Goal: Transaction & Acquisition: Book appointment/travel/reservation

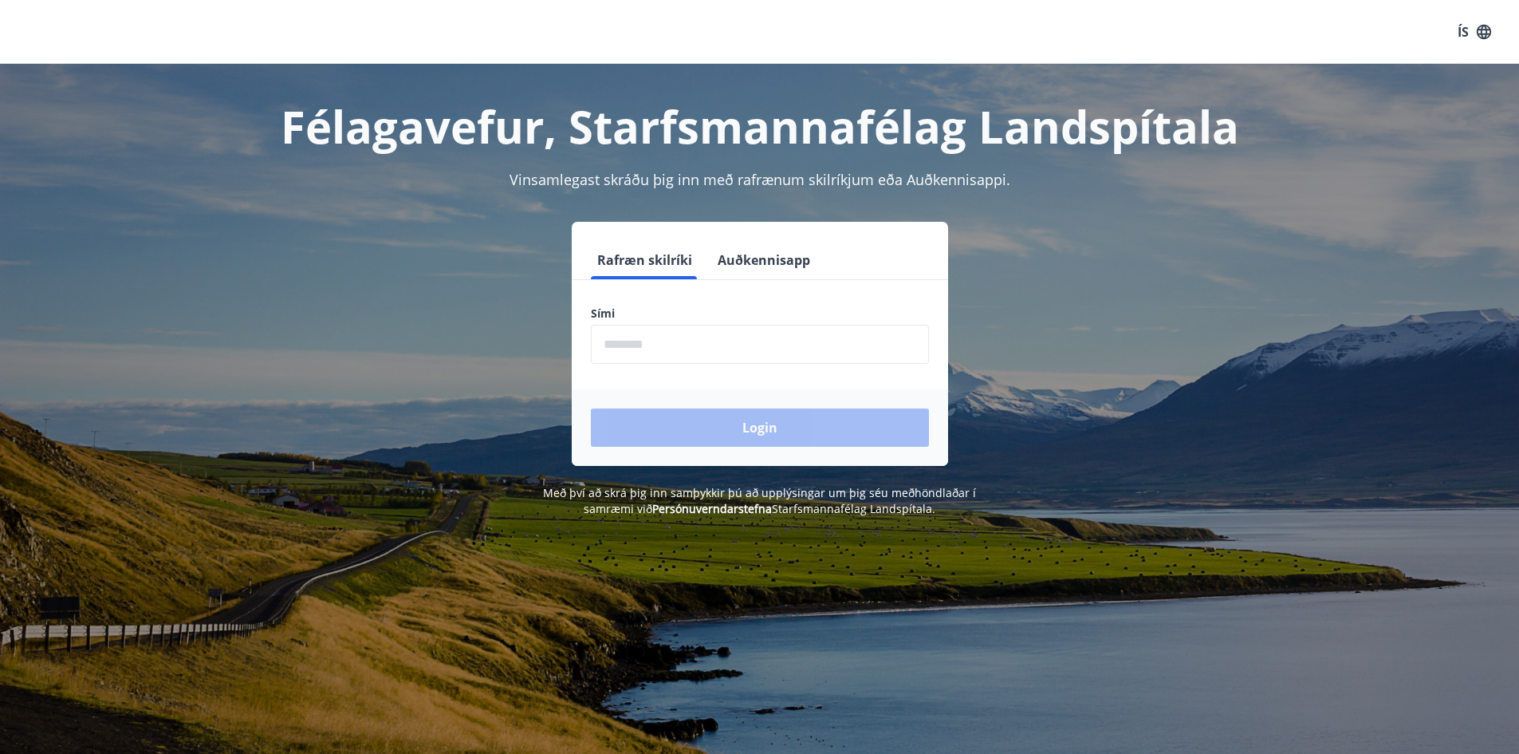
click at [599, 352] on input "phone" at bounding box center [760, 344] width 338 height 39
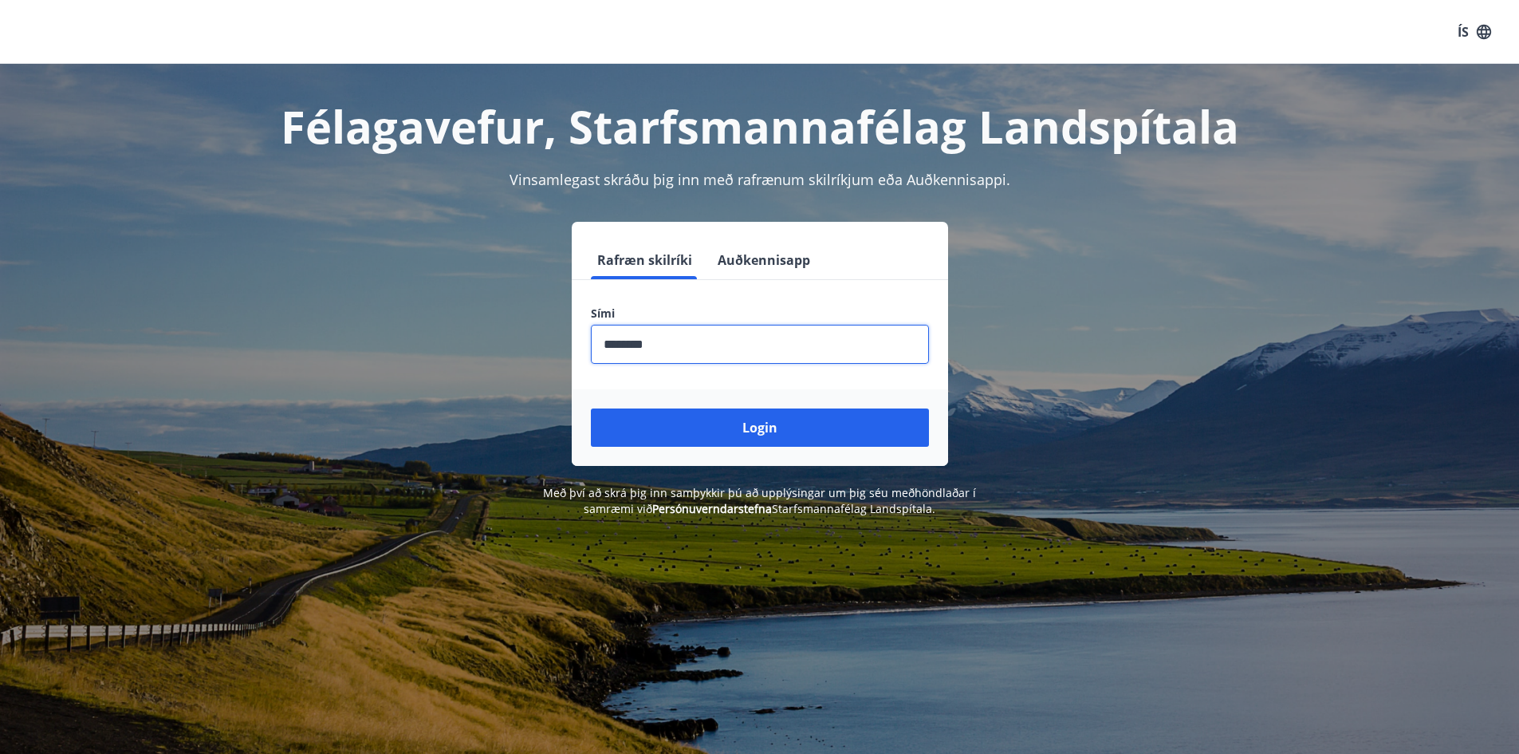
type input "********"
click at [591, 408] on button "Login" at bounding box center [760, 427] width 338 height 38
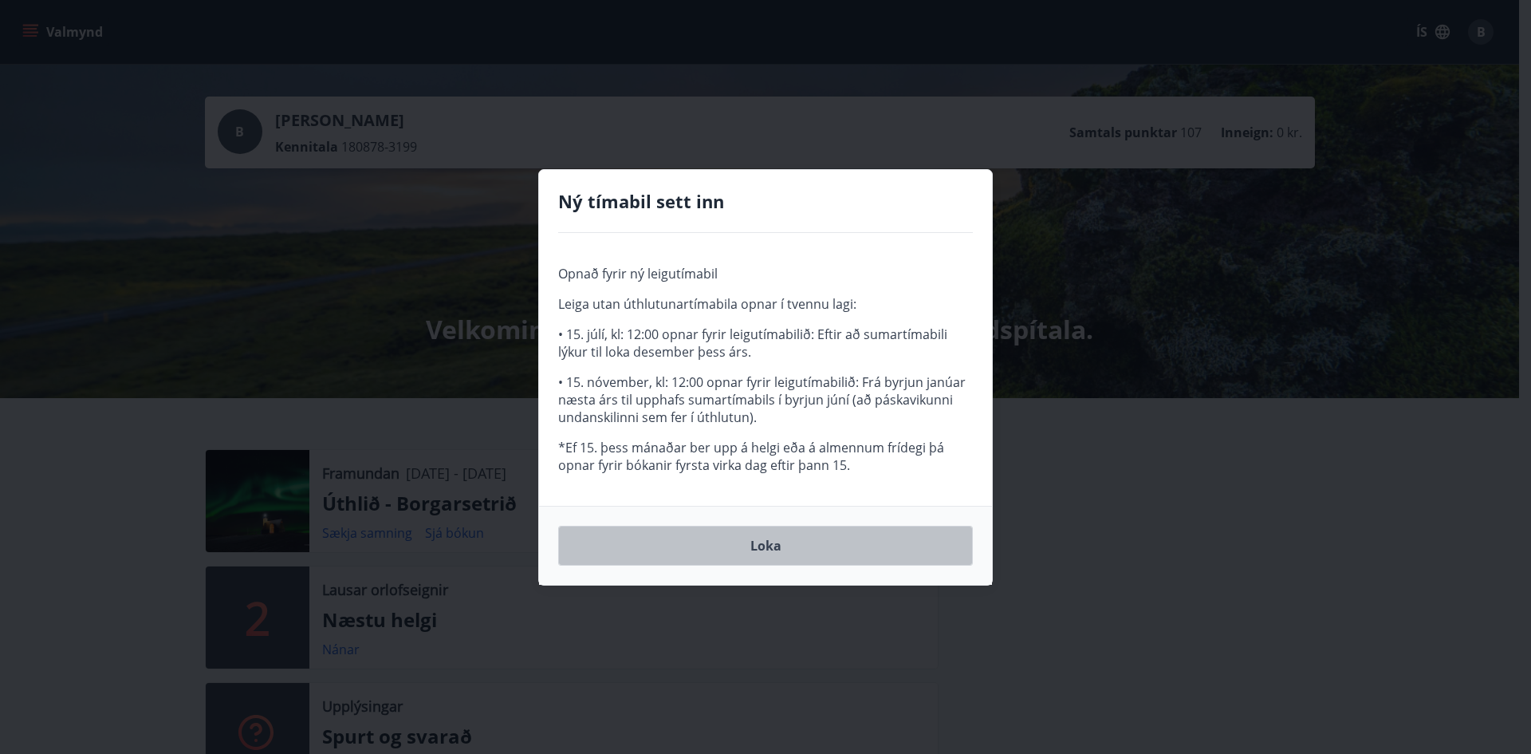
click at [767, 546] on button "Loka" at bounding box center [765, 546] width 415 height 40
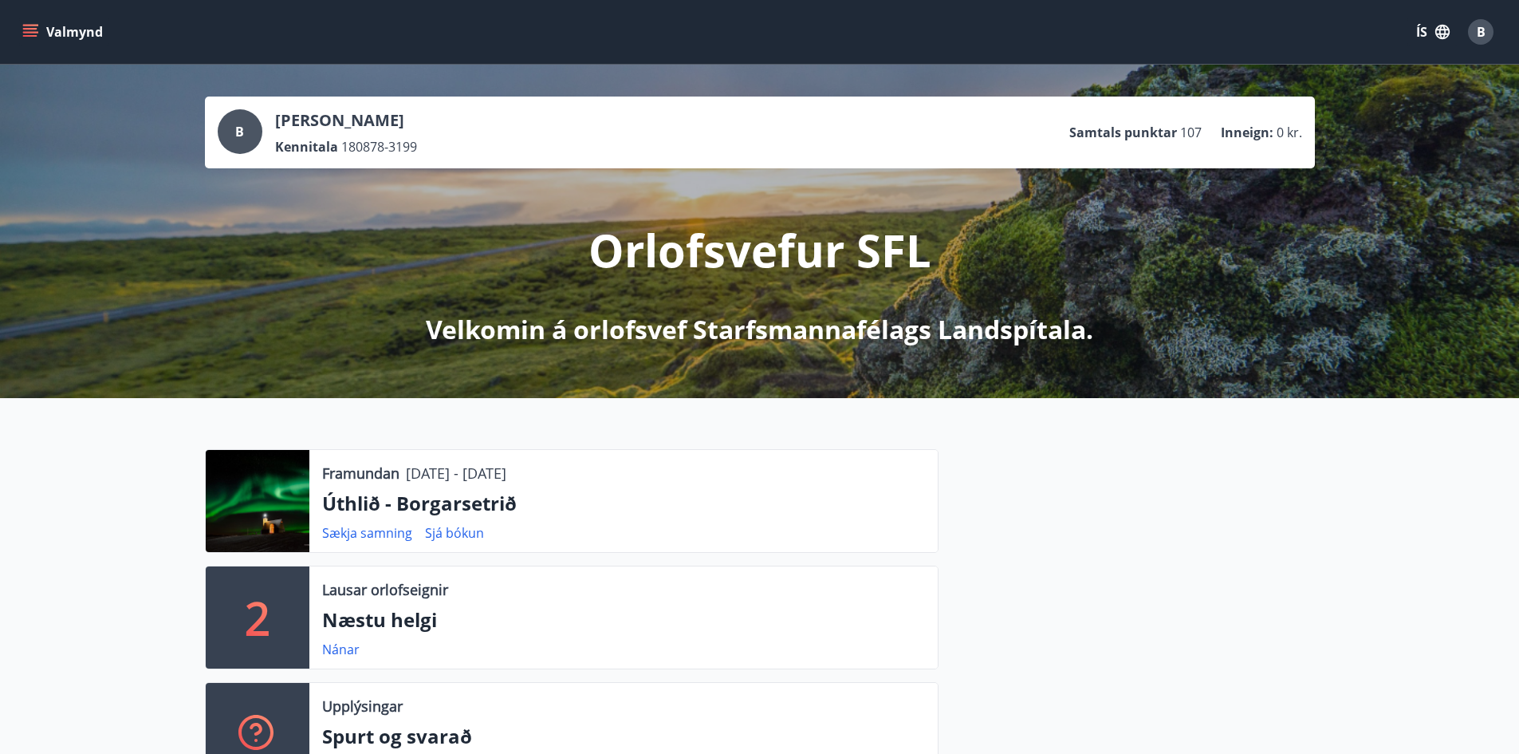
click at [30, 28] on icon "menu" at bounding box center [30, 29] width 14 height 2
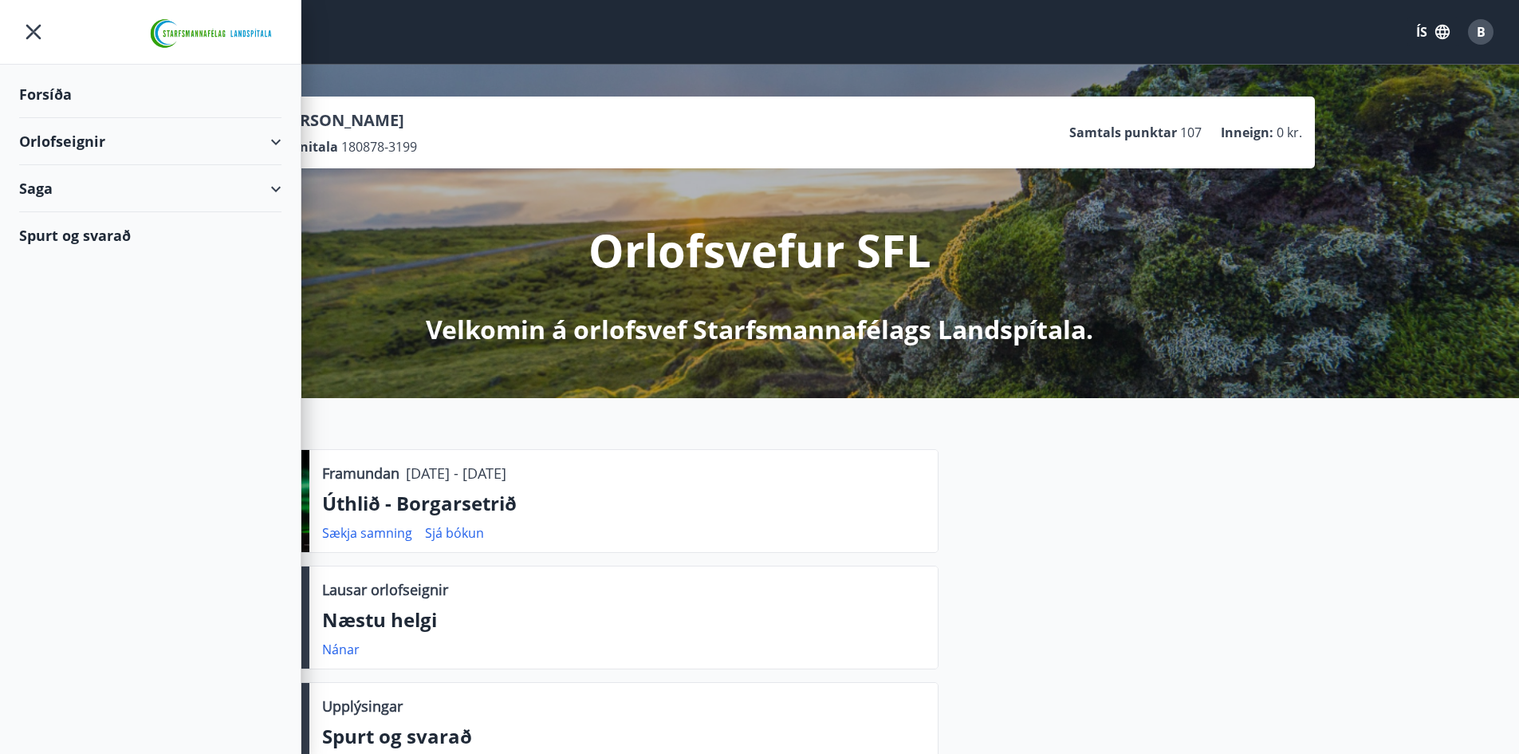
click at [274, 142] on div "Orlofseignir" at bounding box center [150, 141] width 262 height 47
click at [80, 217] on div "Bókunardagatal" at bounding box center [150, 215] width 237 height 33
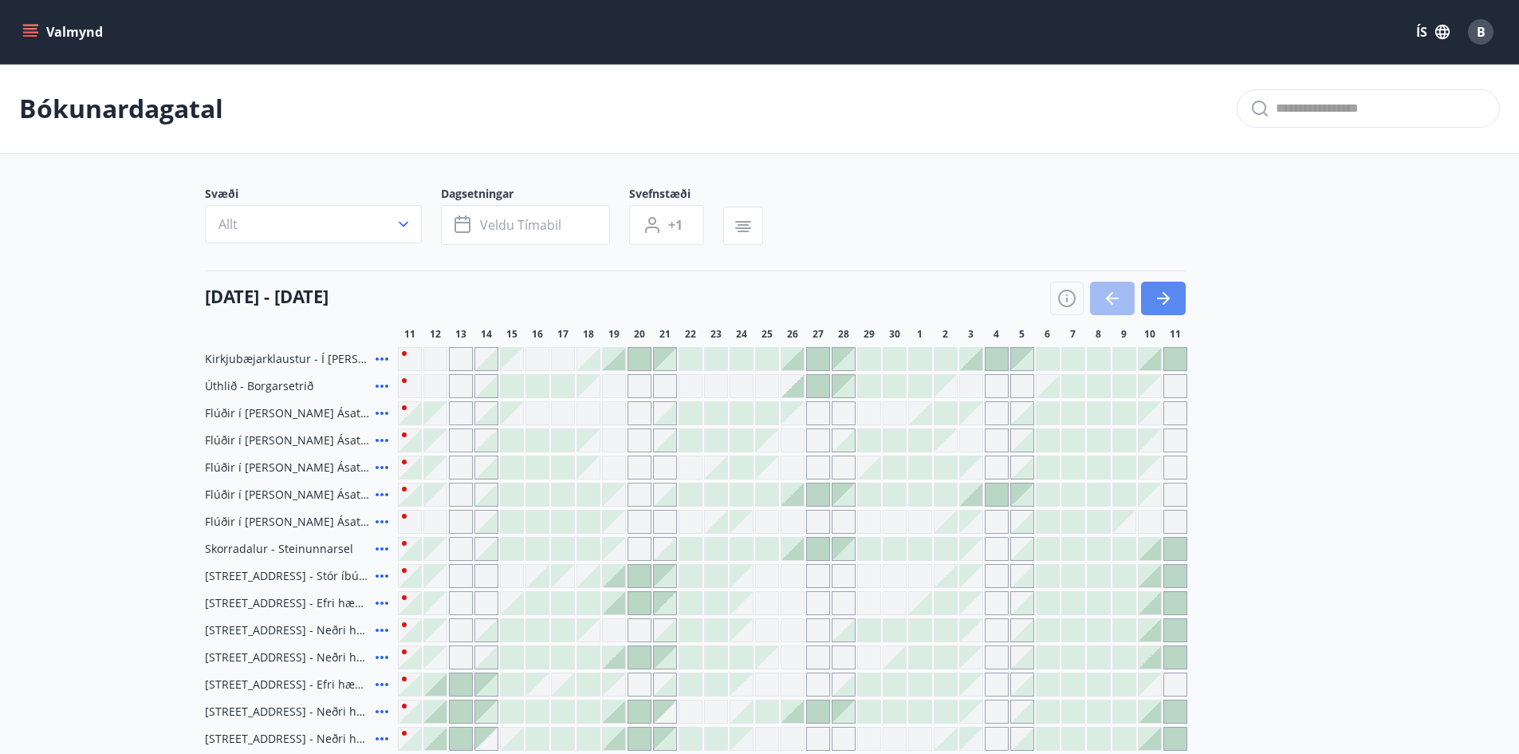
click at [1165, 301] on icon "button" at bounding box center [1163, 298] width 19 height 19
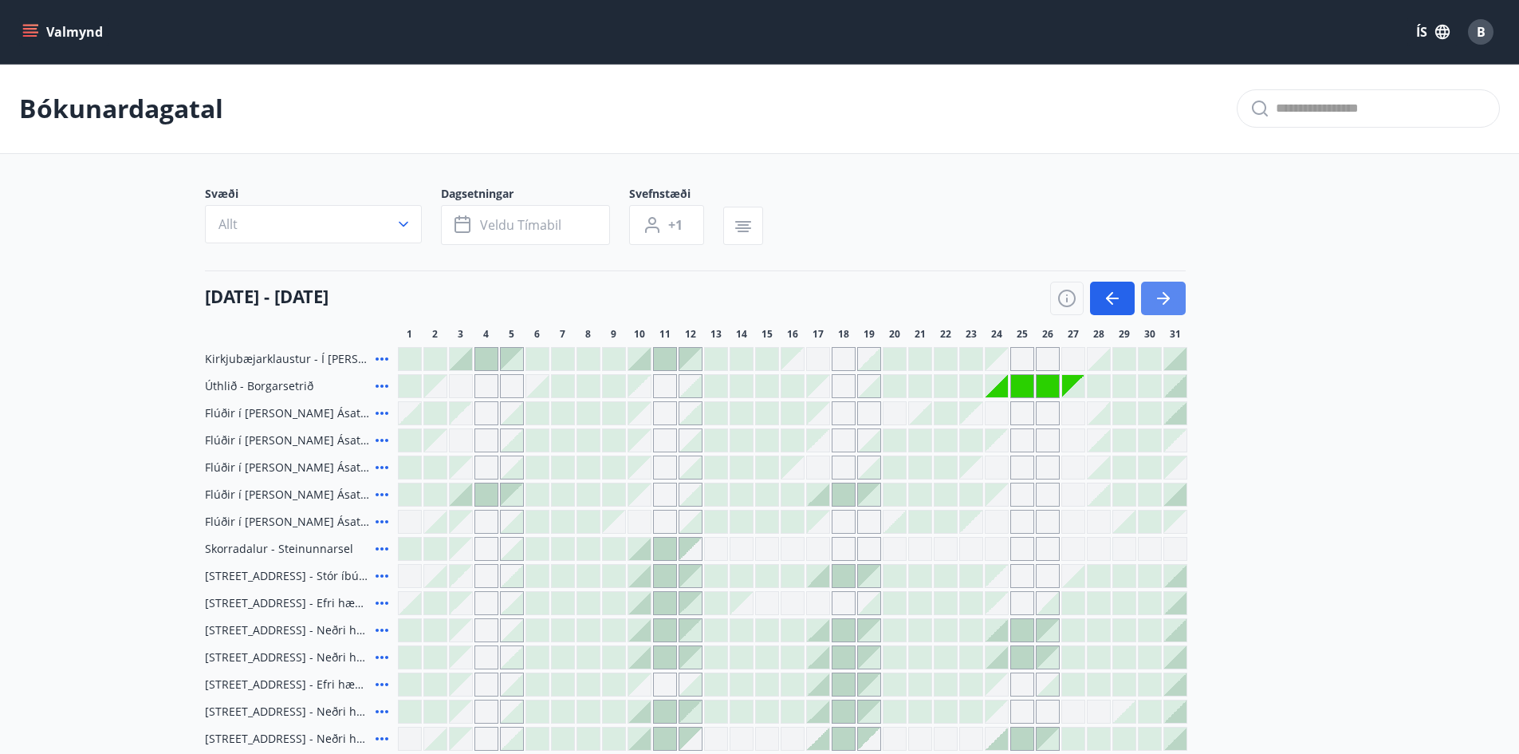
click at [1158, 301] on icon "button" at bounding box center [1163, 298] width 19 height 19
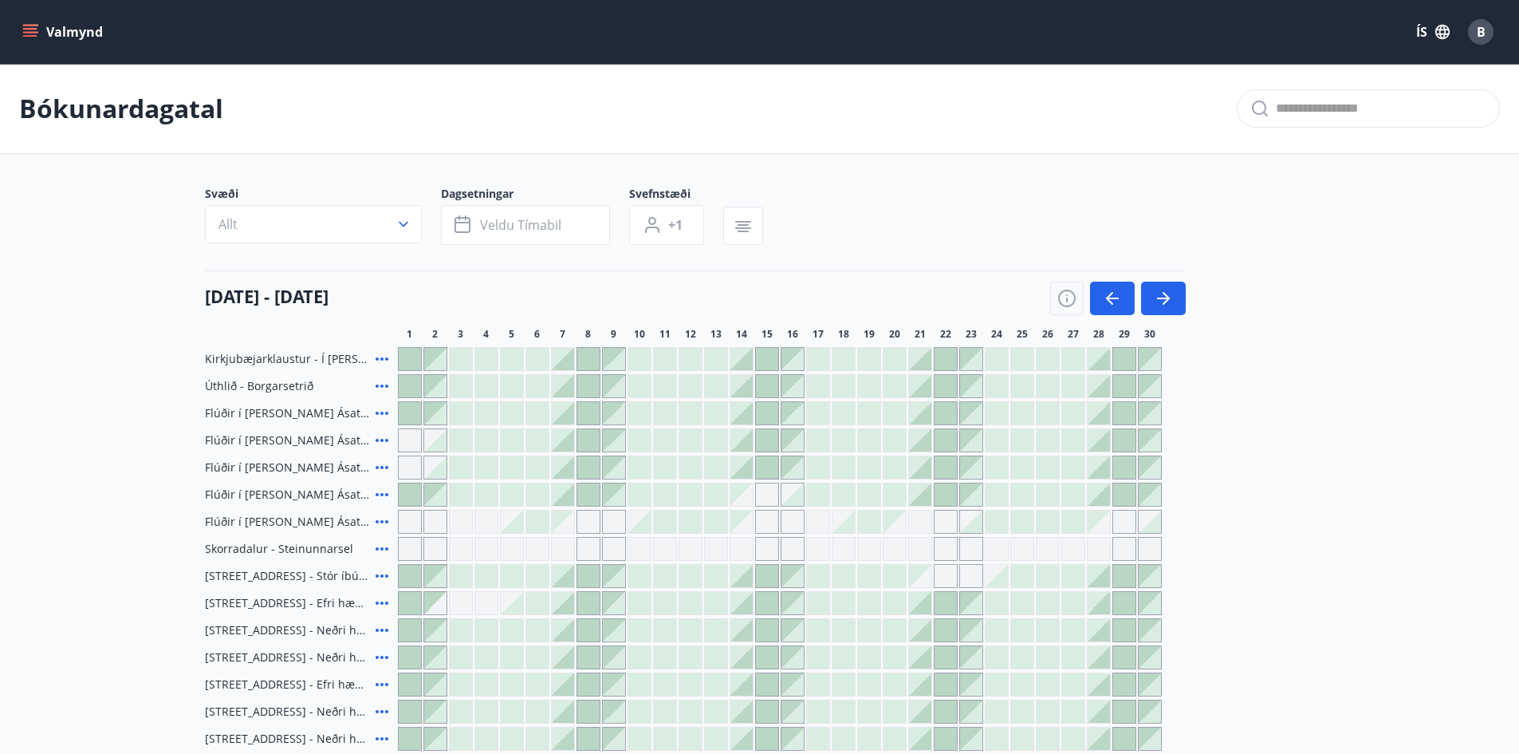
click at [773, 524] on div "Gráir dagar eru ekki bókanlegir" at bounding box center [767, 522] width 24 height 24
click at [767, 381] on div at bounding box center [767, 386] width 22 height 22
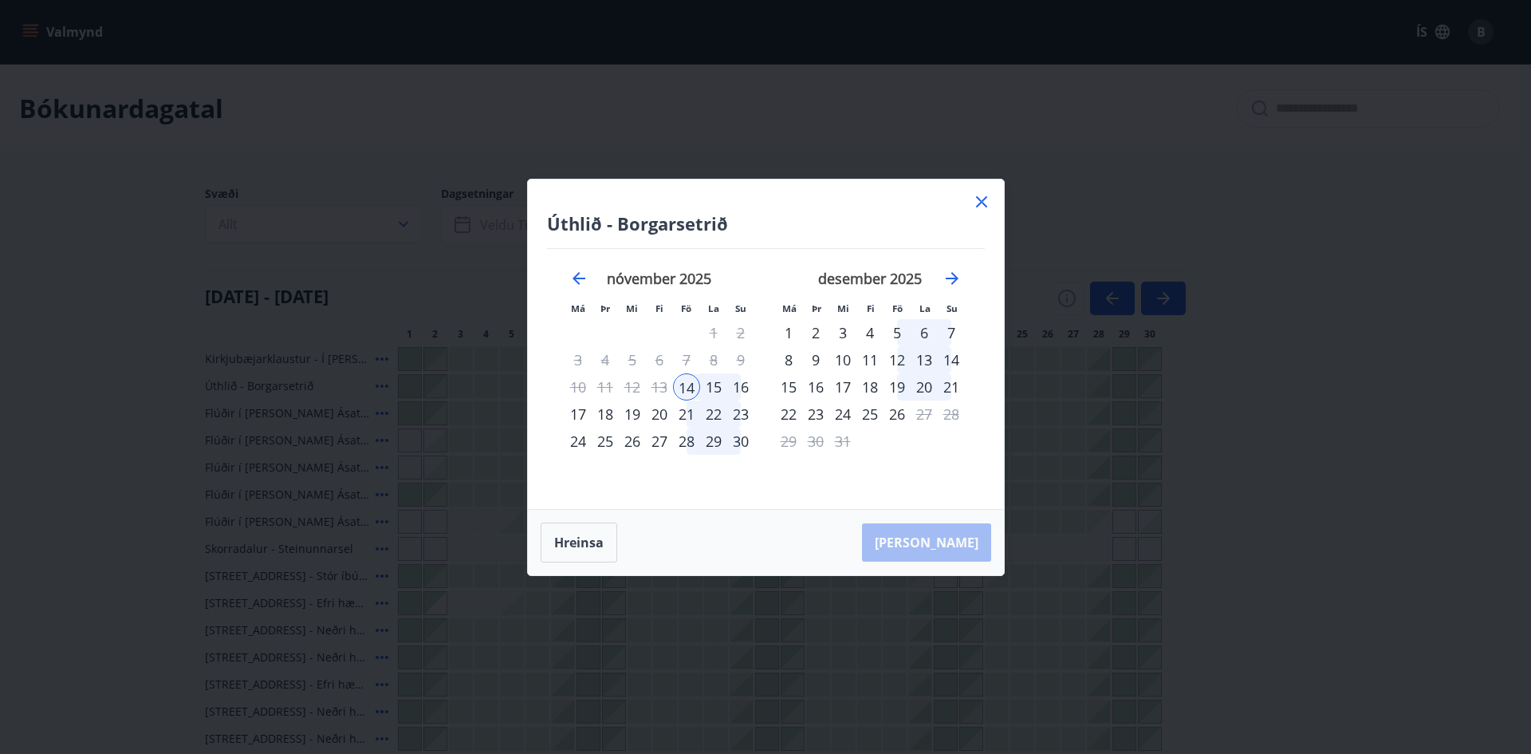
drag, startPoint x: 986, startPoint y: 203, endPoint x: 839, endPoint y: 233, distance: 149.7
click at [985, 203] on icon at bounding box center [981, 201] width 19 height 19
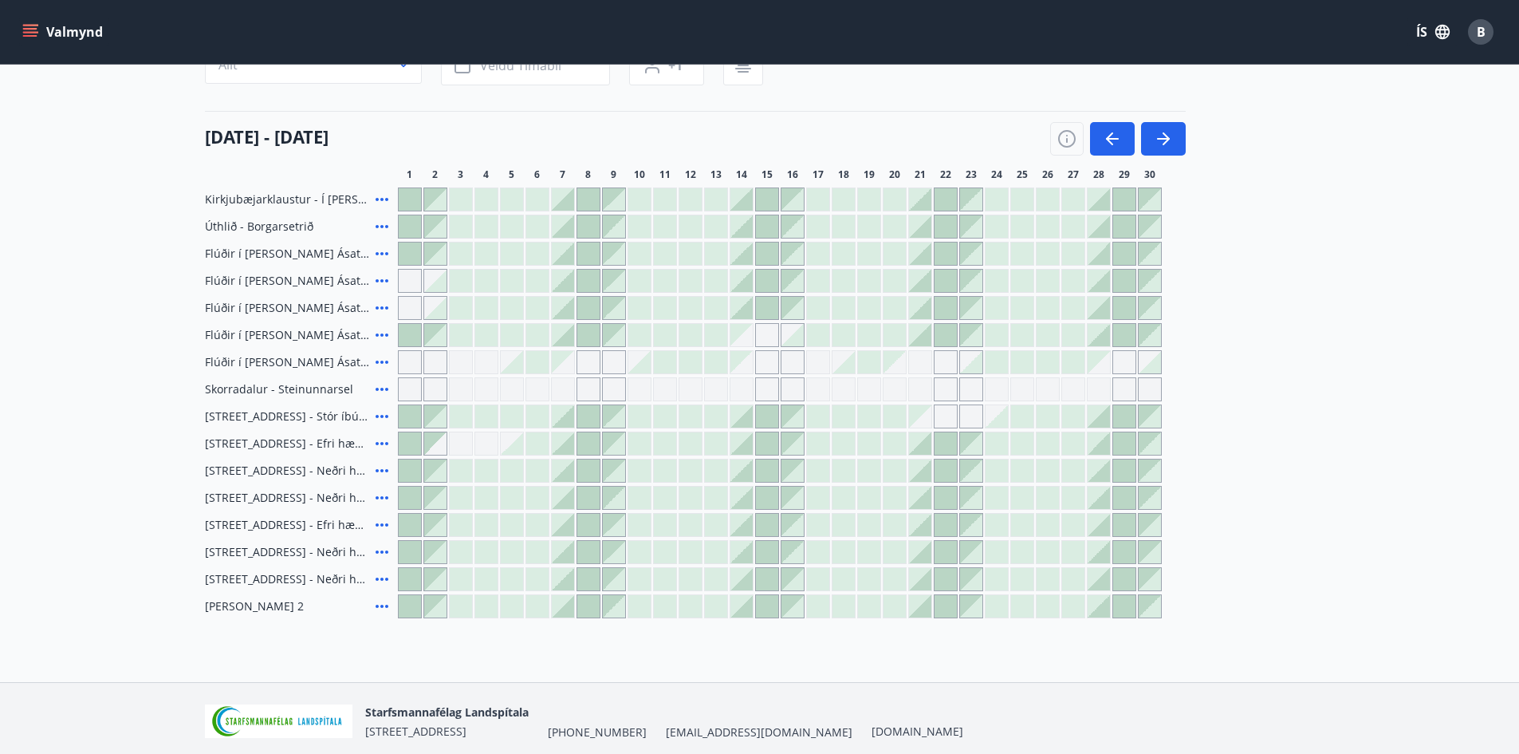
scroll to position [80, 0]
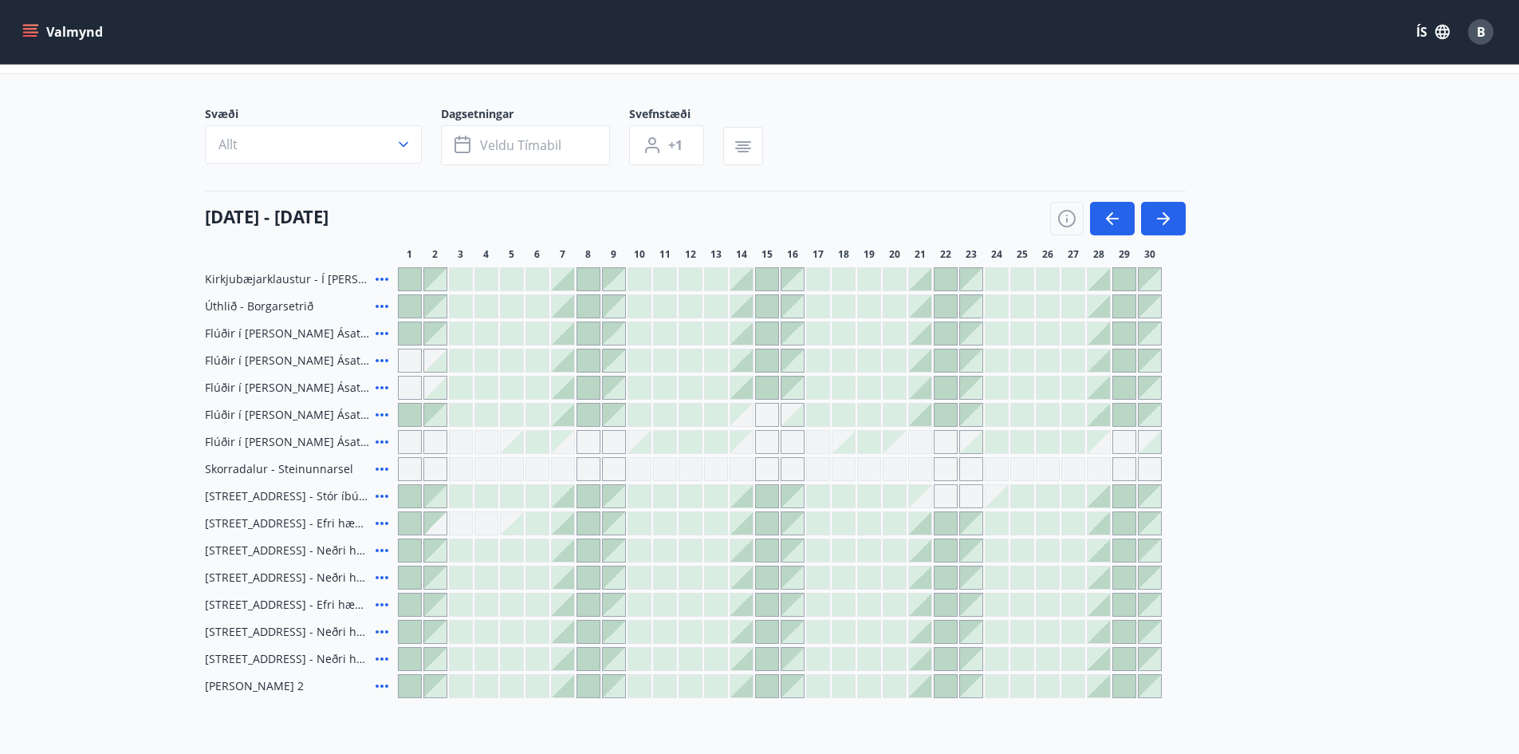
click at [380, 388] on icon at bounding box center [381, 387] width 19 height 19
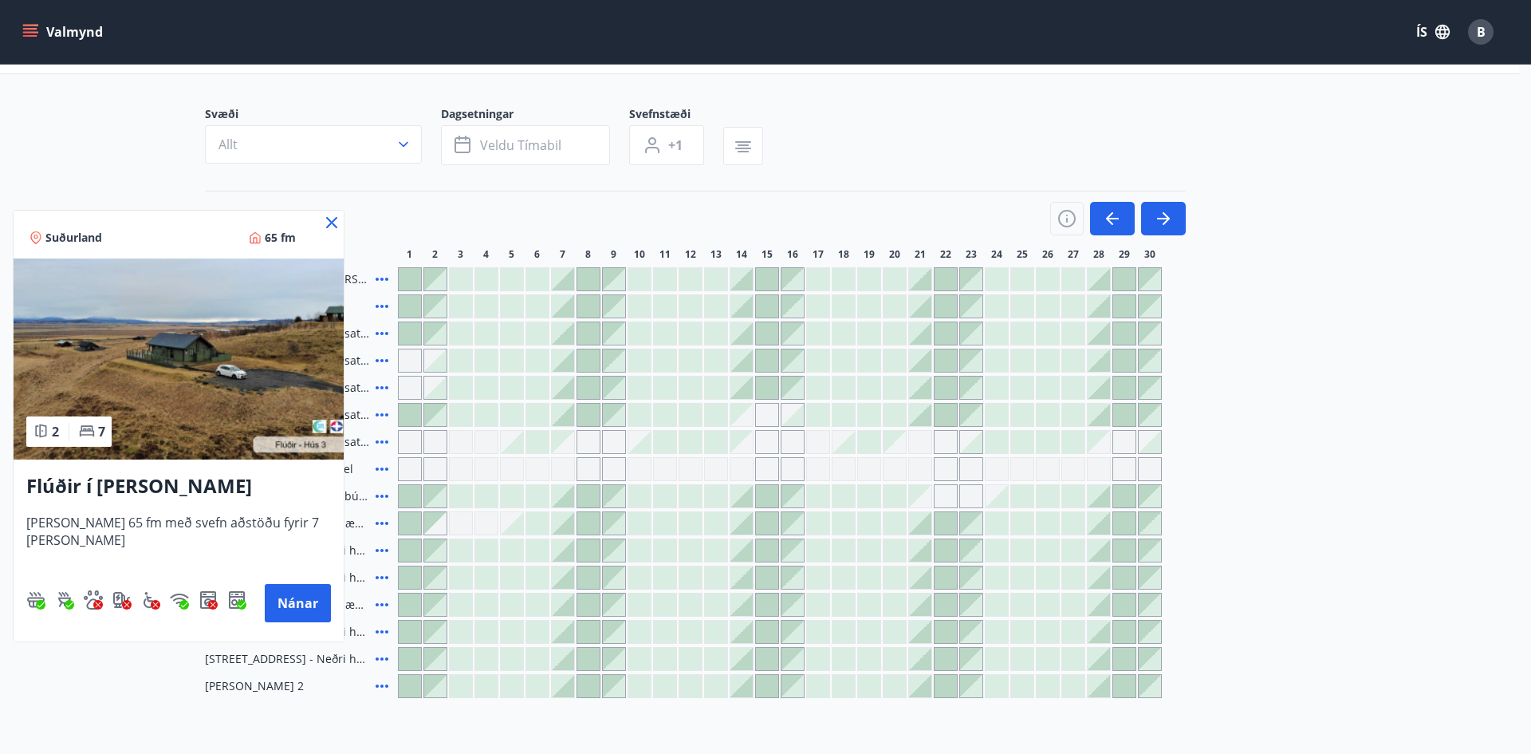
click at [330, 217] on icon at bounding box center [331, 222] width 19 height 19
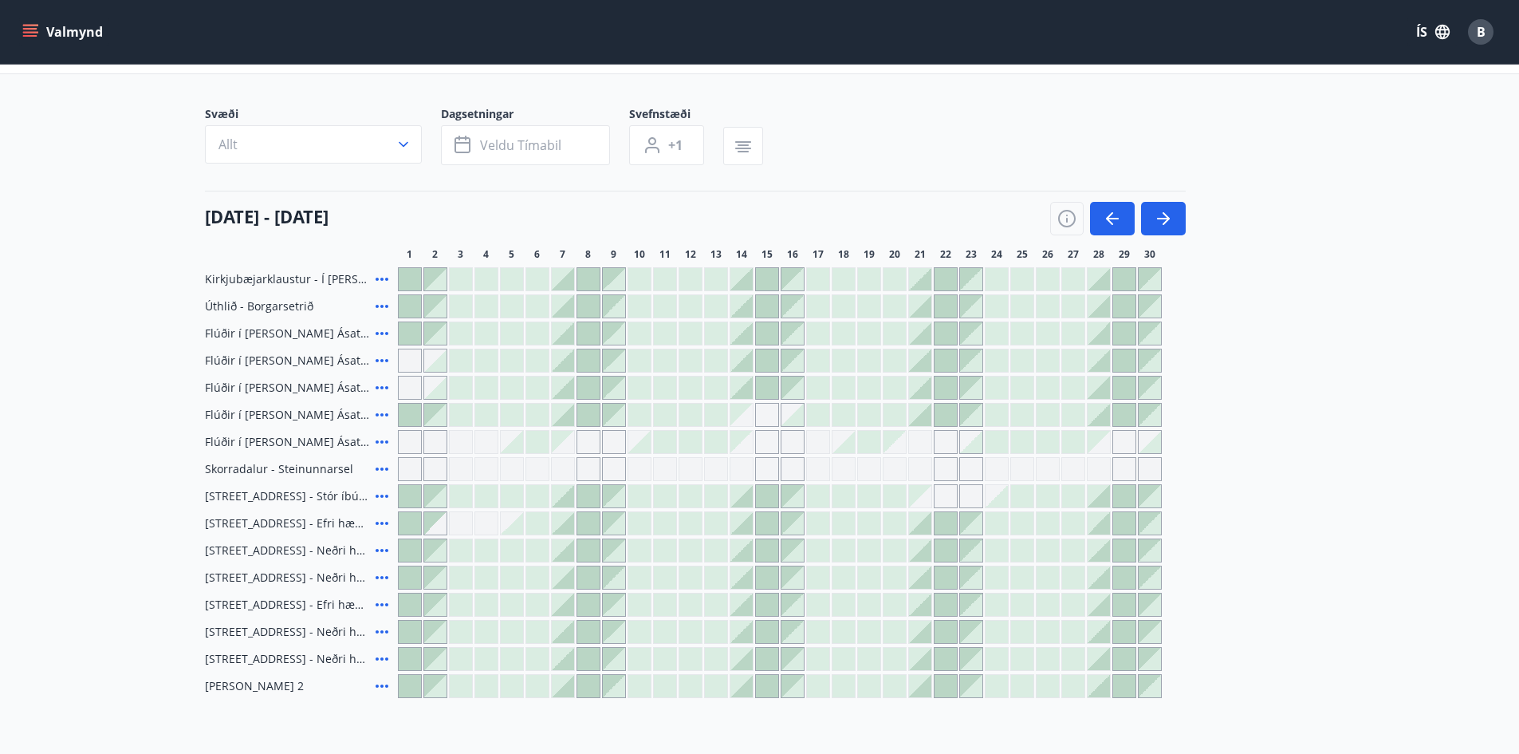
click at [26, 31] on icon "menu" at bounding box center [30, 32] width 16 height 16
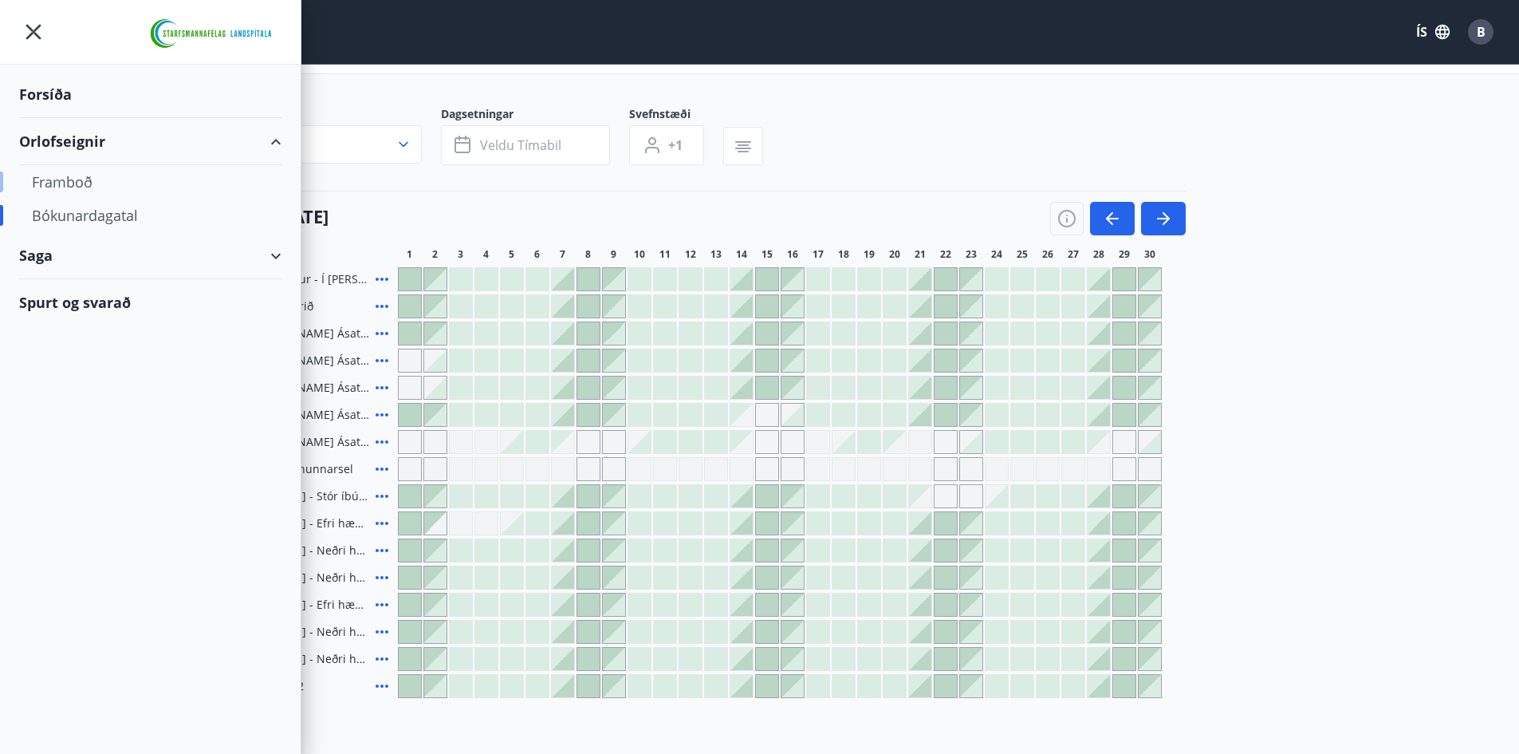
click at [73, 183] on div "Framboð" at bounding box center [150, 181] width 237 height 33
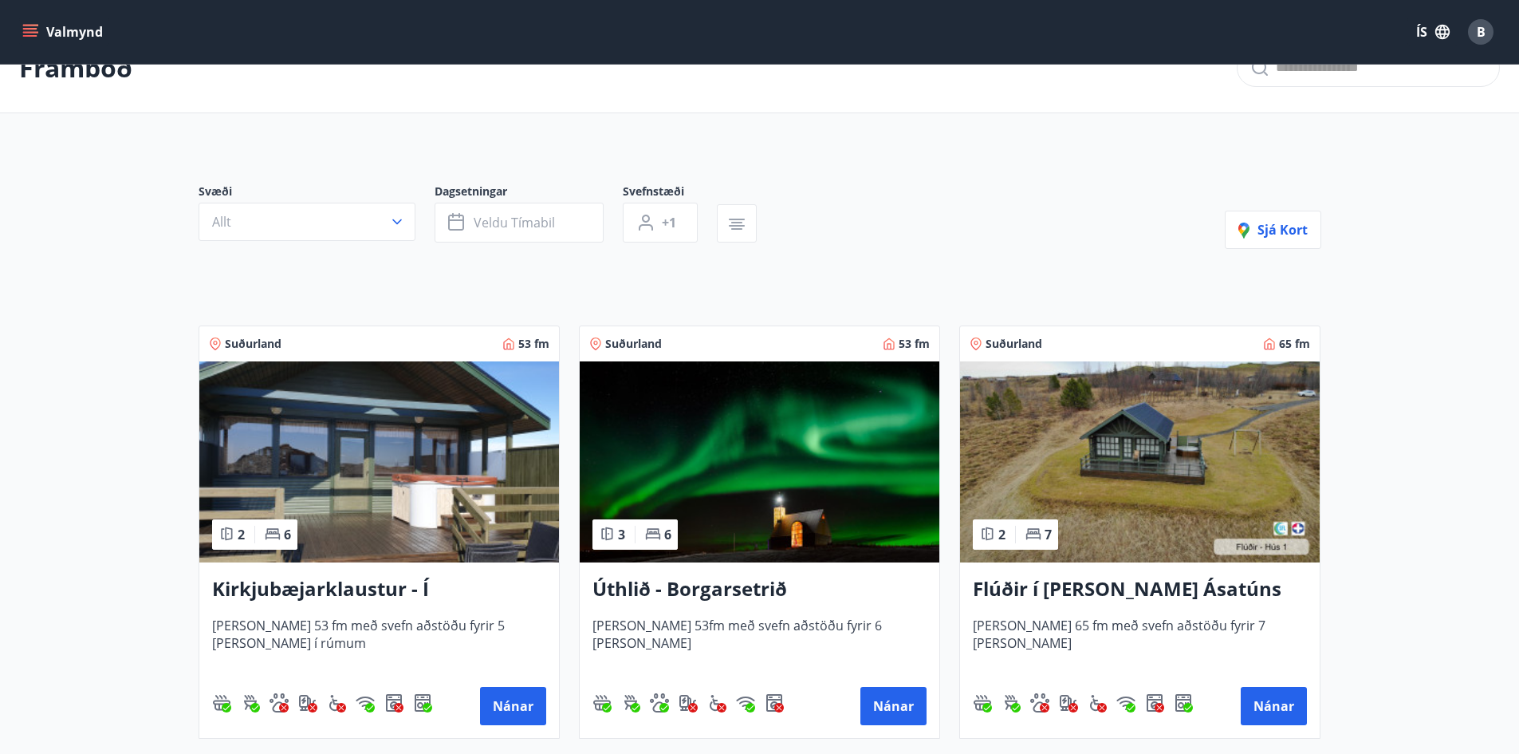
scroll to position [80, 0]
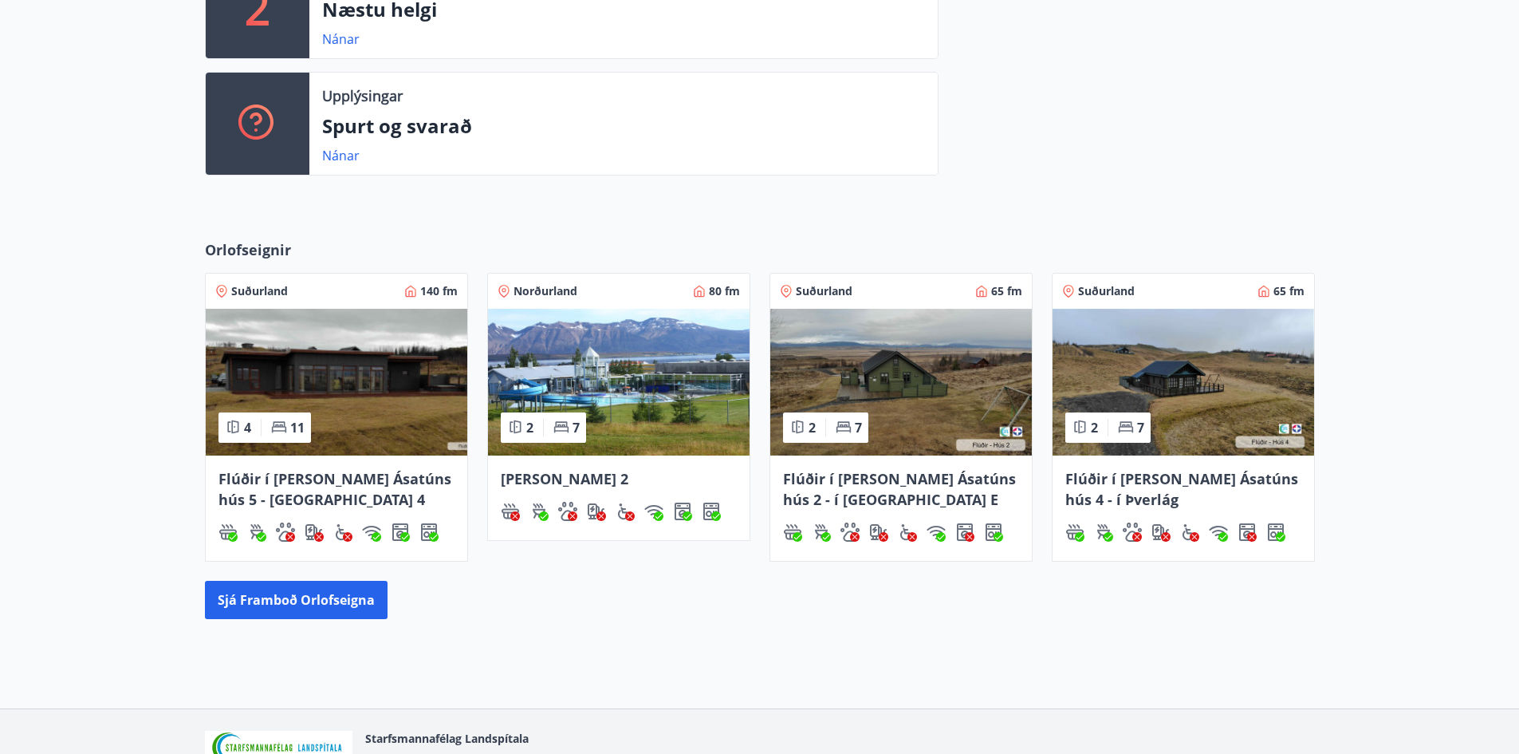
scroll to position [638, 0]
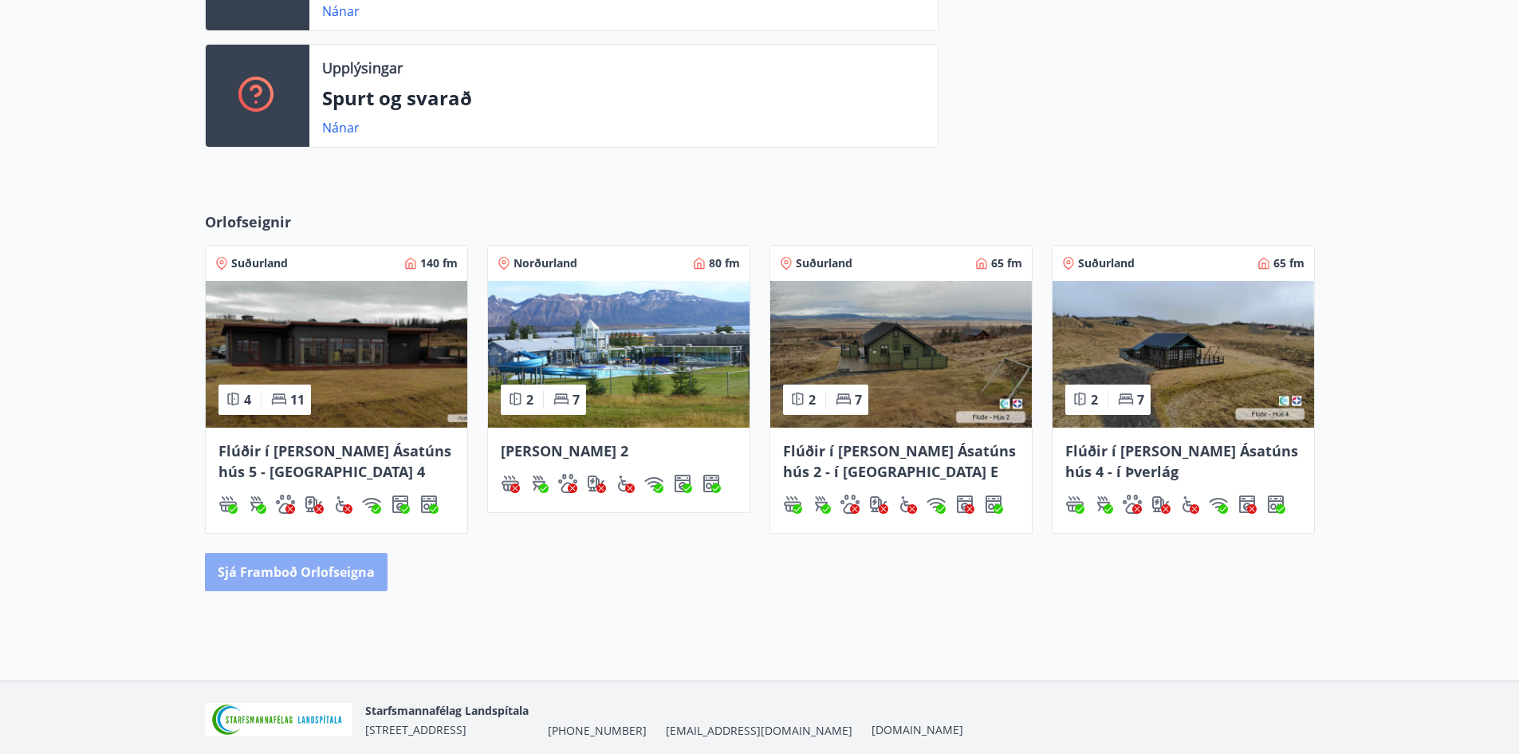
click at [324, 576] on button "Sjá framboð orlofseigna" at bounding box center [296, 572] width 183 height 38
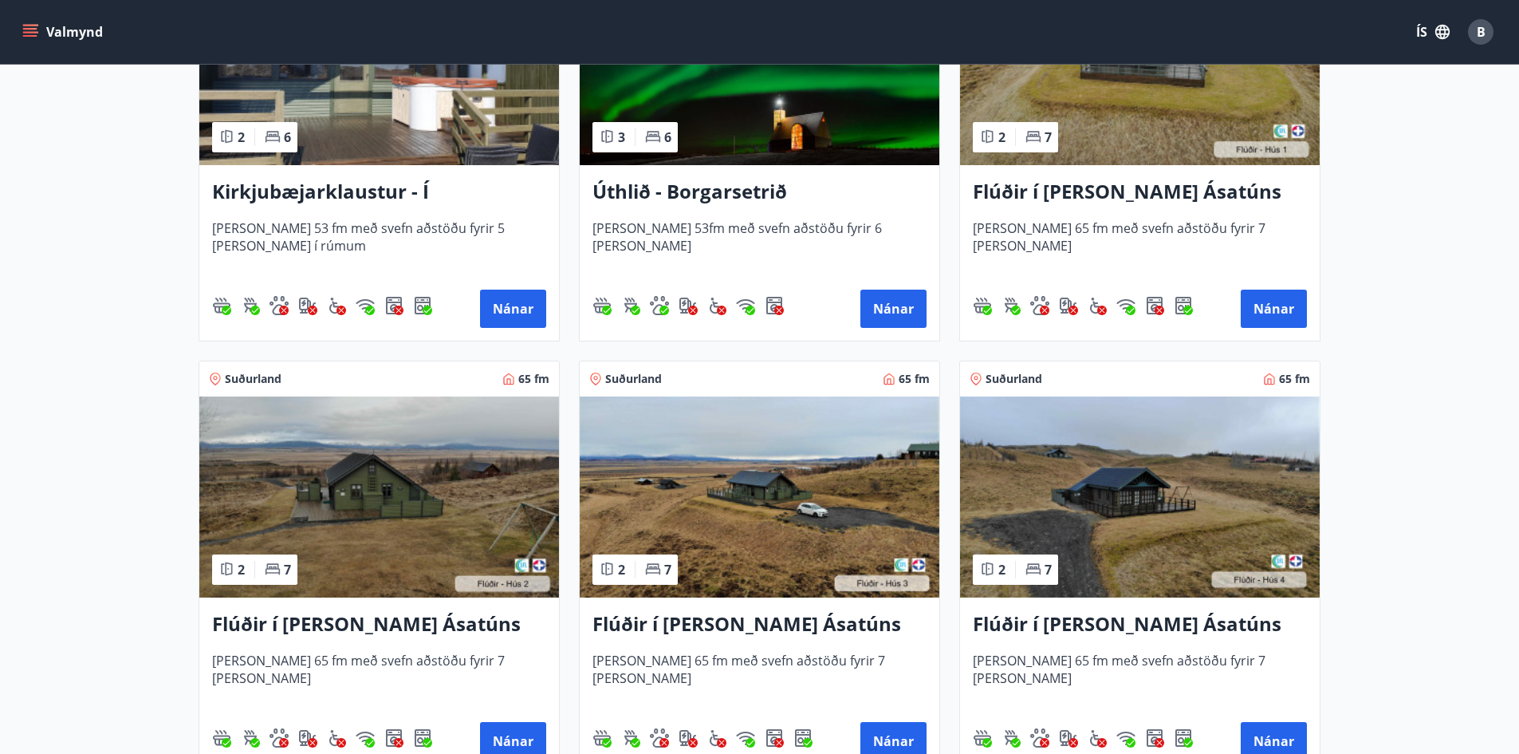
scroll to position [399, 0]
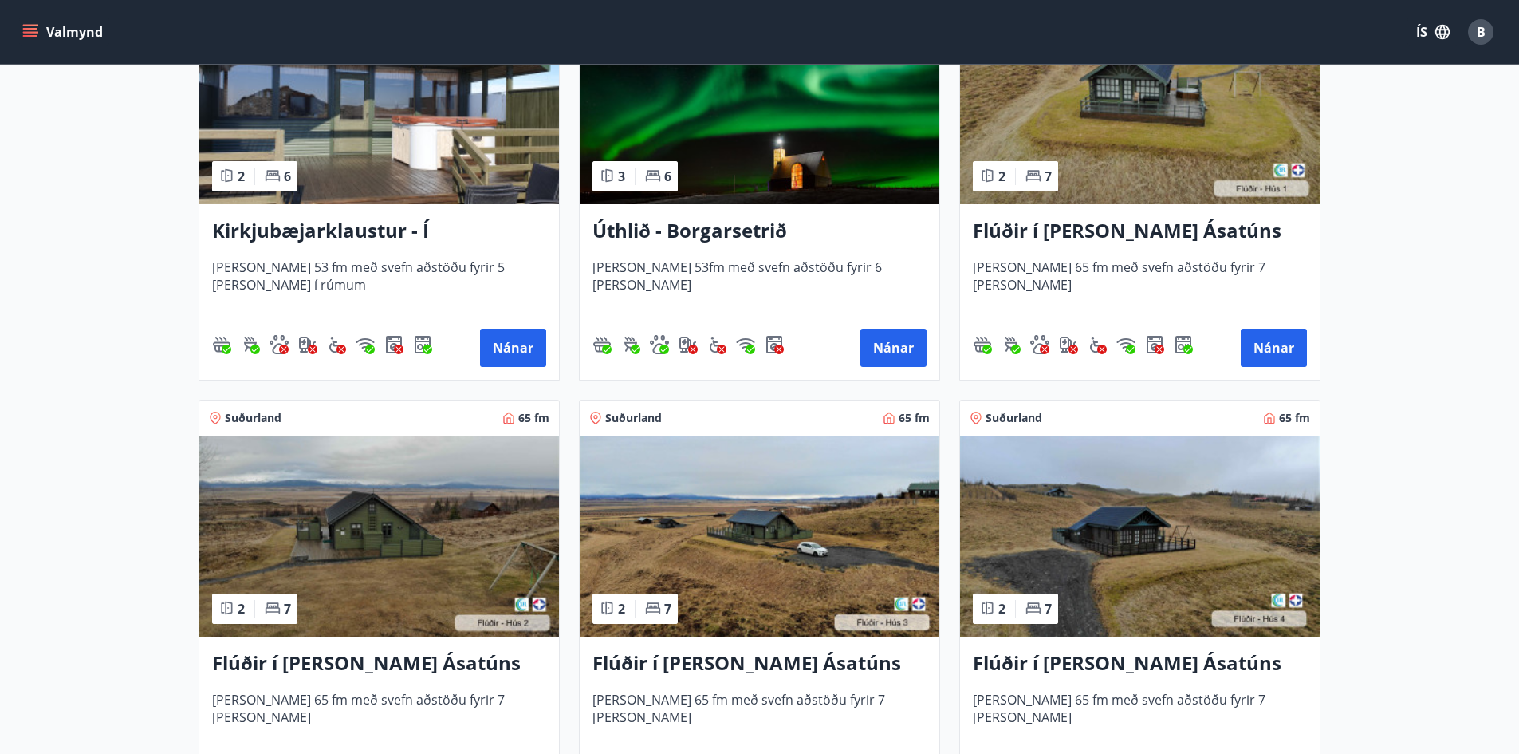
click at [392, 659] on h3 "Flúðir í landi Ásatúns hús 2 - í Stórheiði E" at bounding box center [379, 663] width 334 height 29
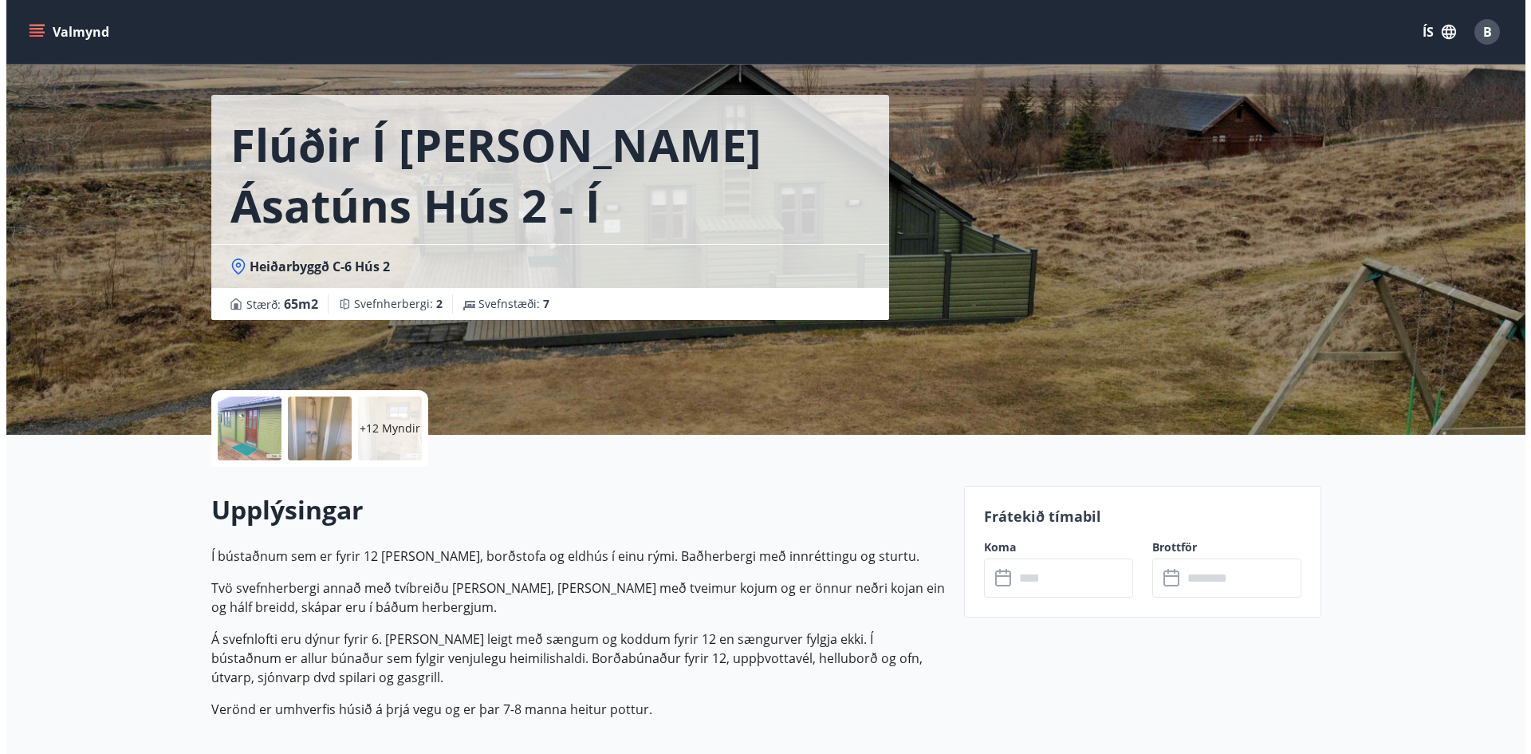
scroll to position [80, 0]
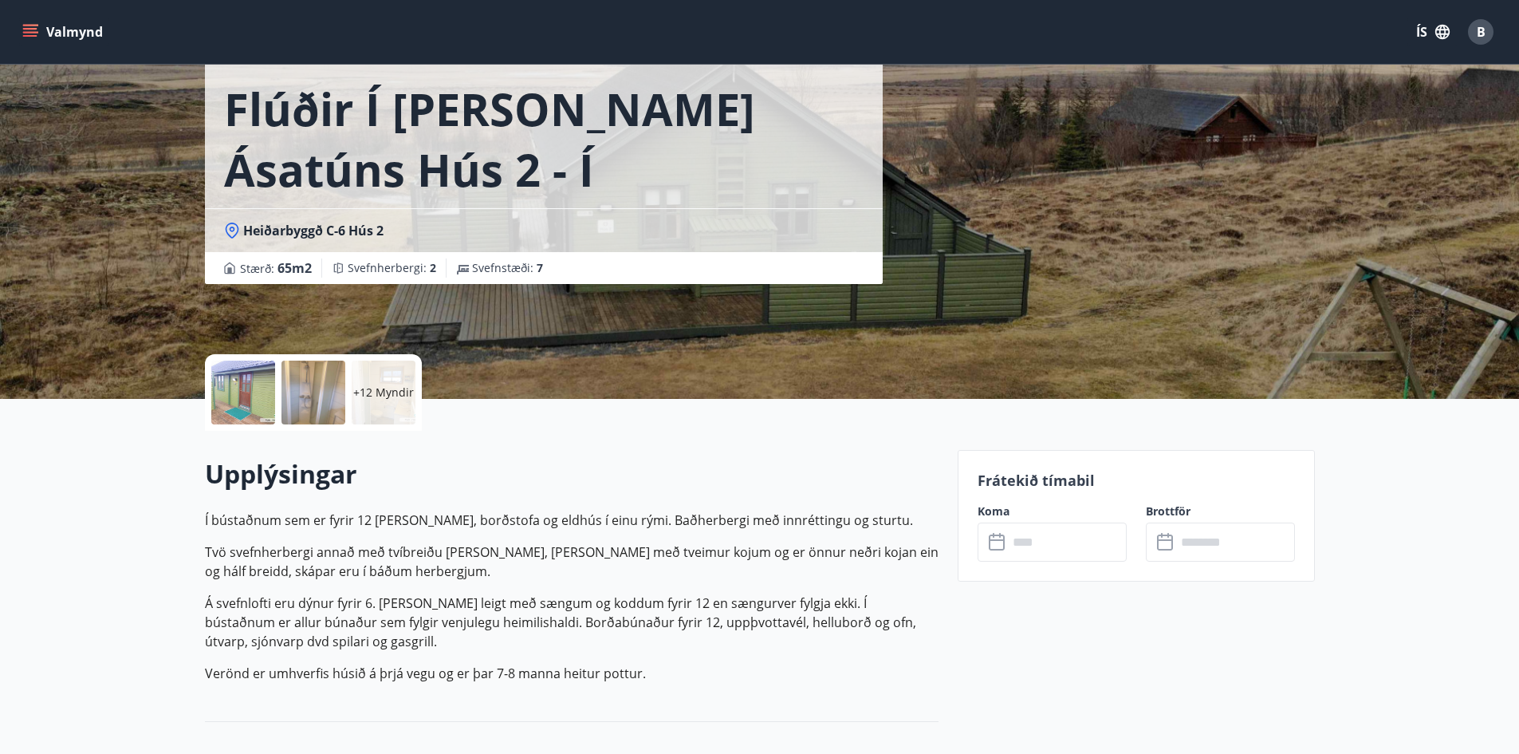
click at [249, 397] on div at bounding box center [243, 393] width 64 height 64
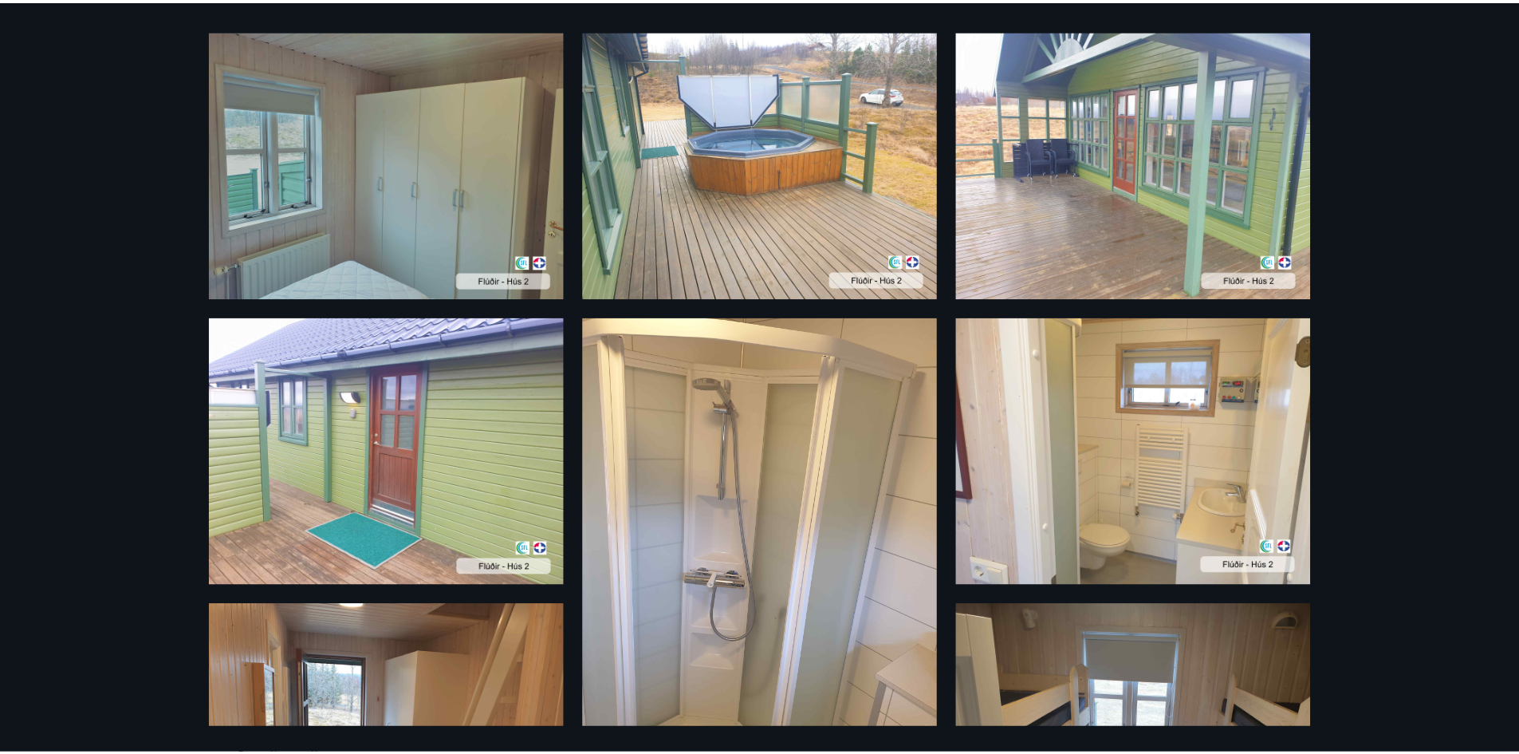
scroll to position [0, 0]
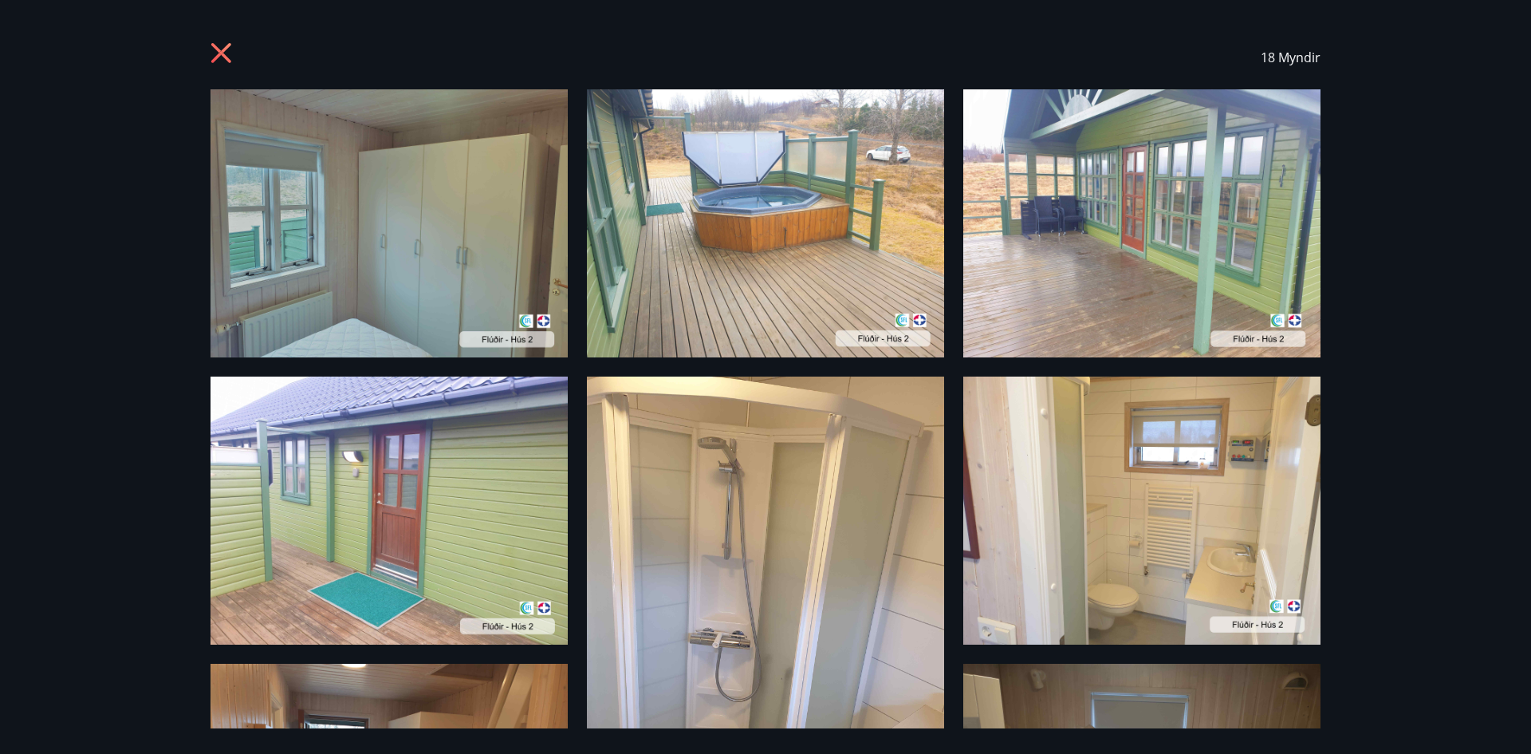
click at [221, 53] on icon at bounding box center [221, 53] width 4 height 4
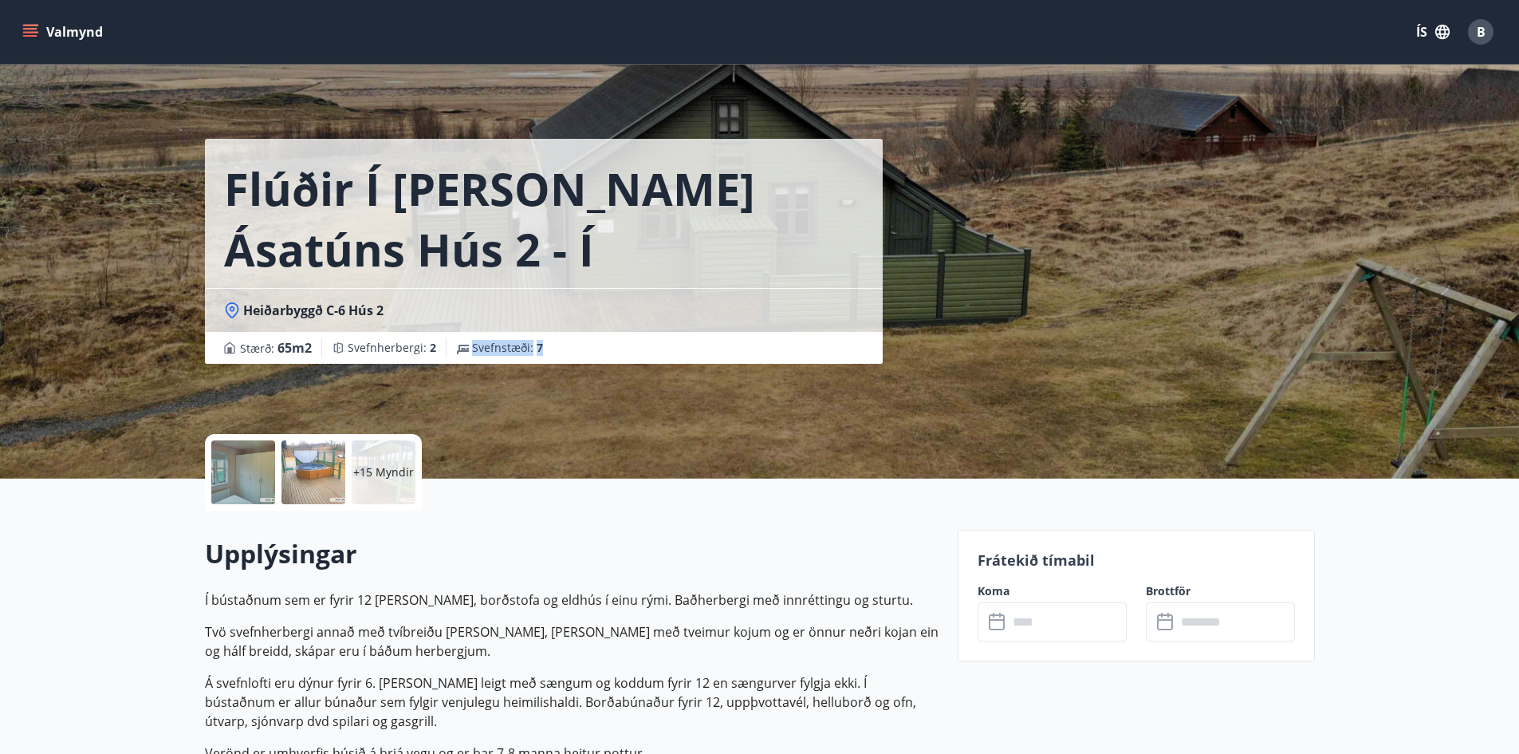
drag, startPoint x: 537, startPoint y: 344, endPoint x: 464, endPoint y: 346, distance: 72.6
click at [464, 346] on div "Svefnstæði : 7" at bounding box center [500, 347] width 106 height 19
click at [243, 461] on div at bounding box center [243, 472] width 64 height 64
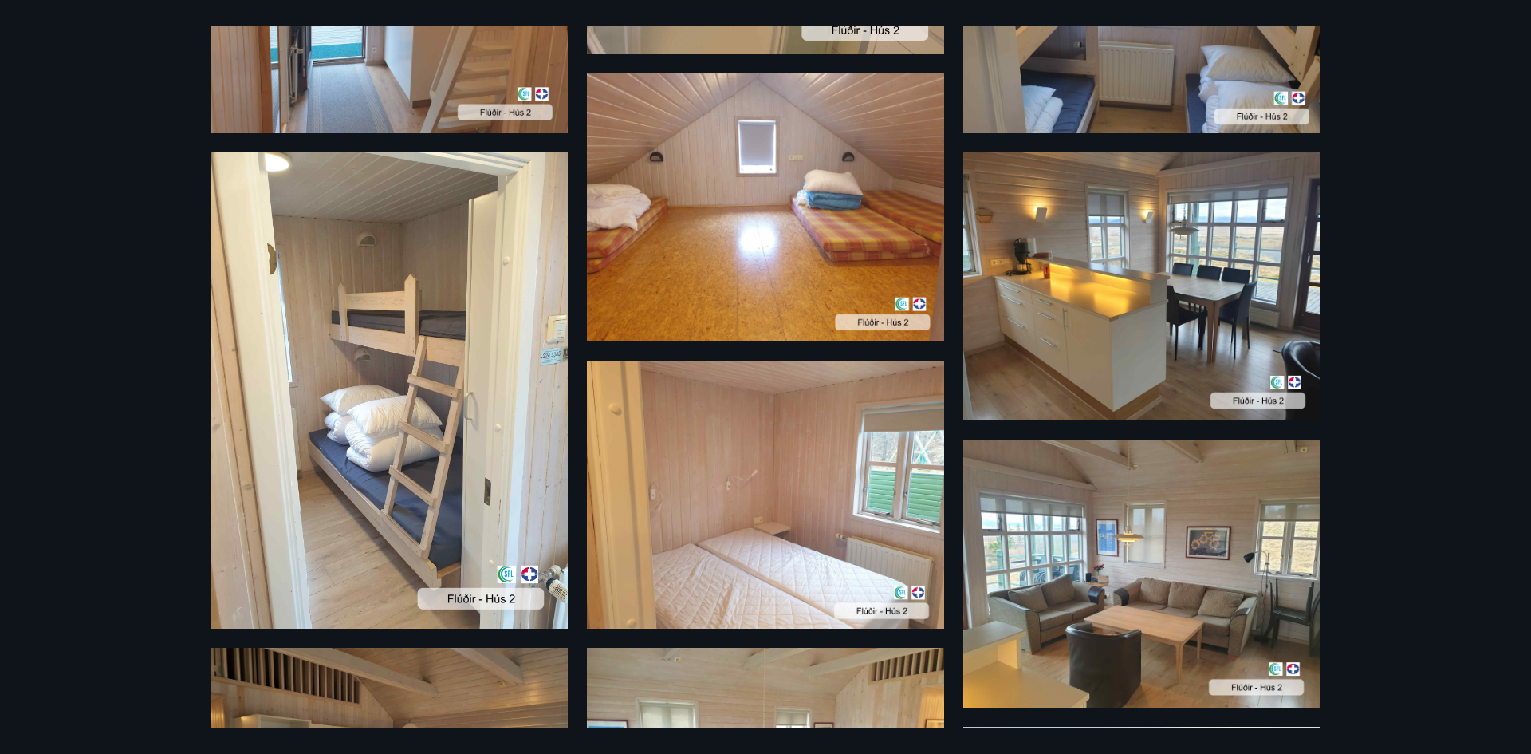
scroll to position [798, 0]
click at [1169, 325] on img at bounding box center [1142, 287] width 357 height 268
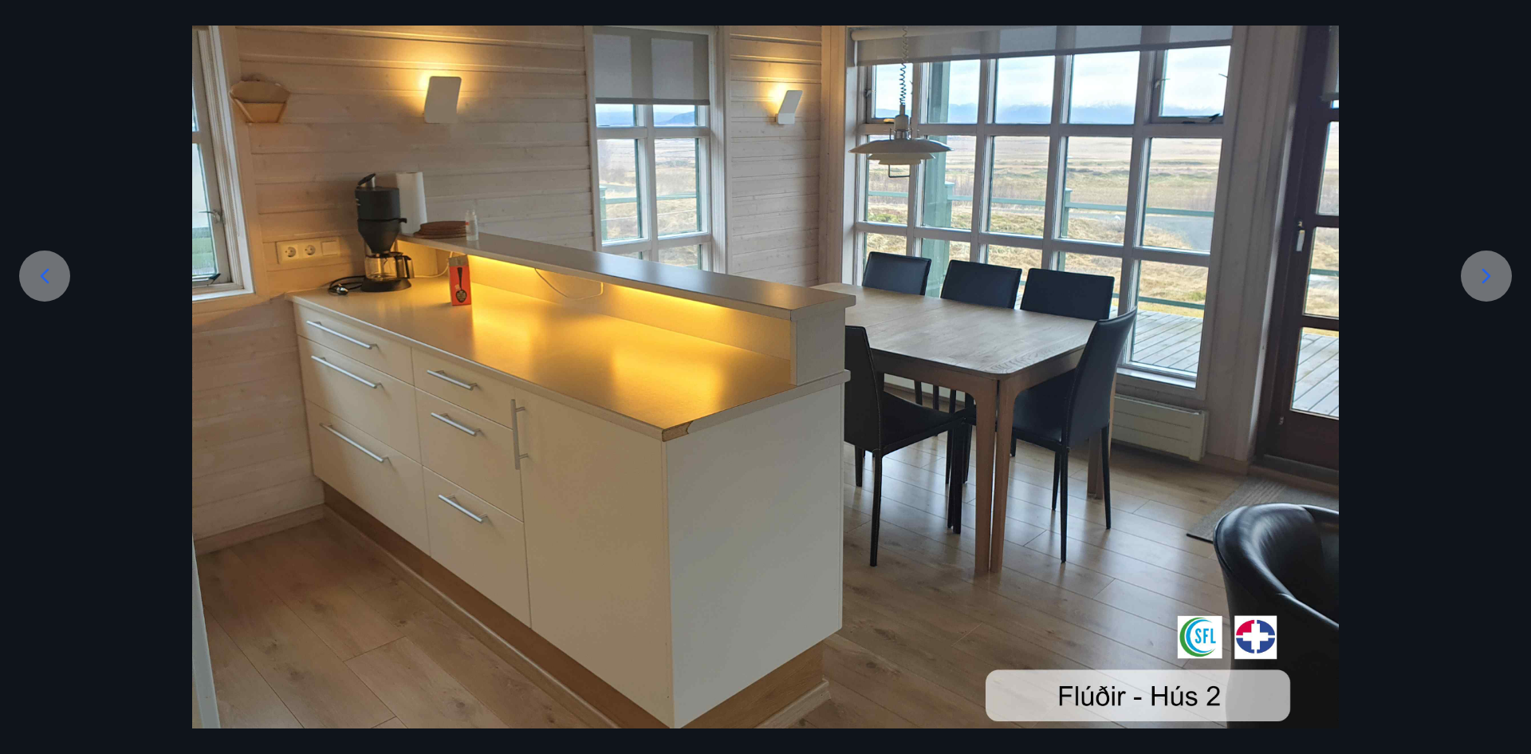
scroll to position [222, 0]
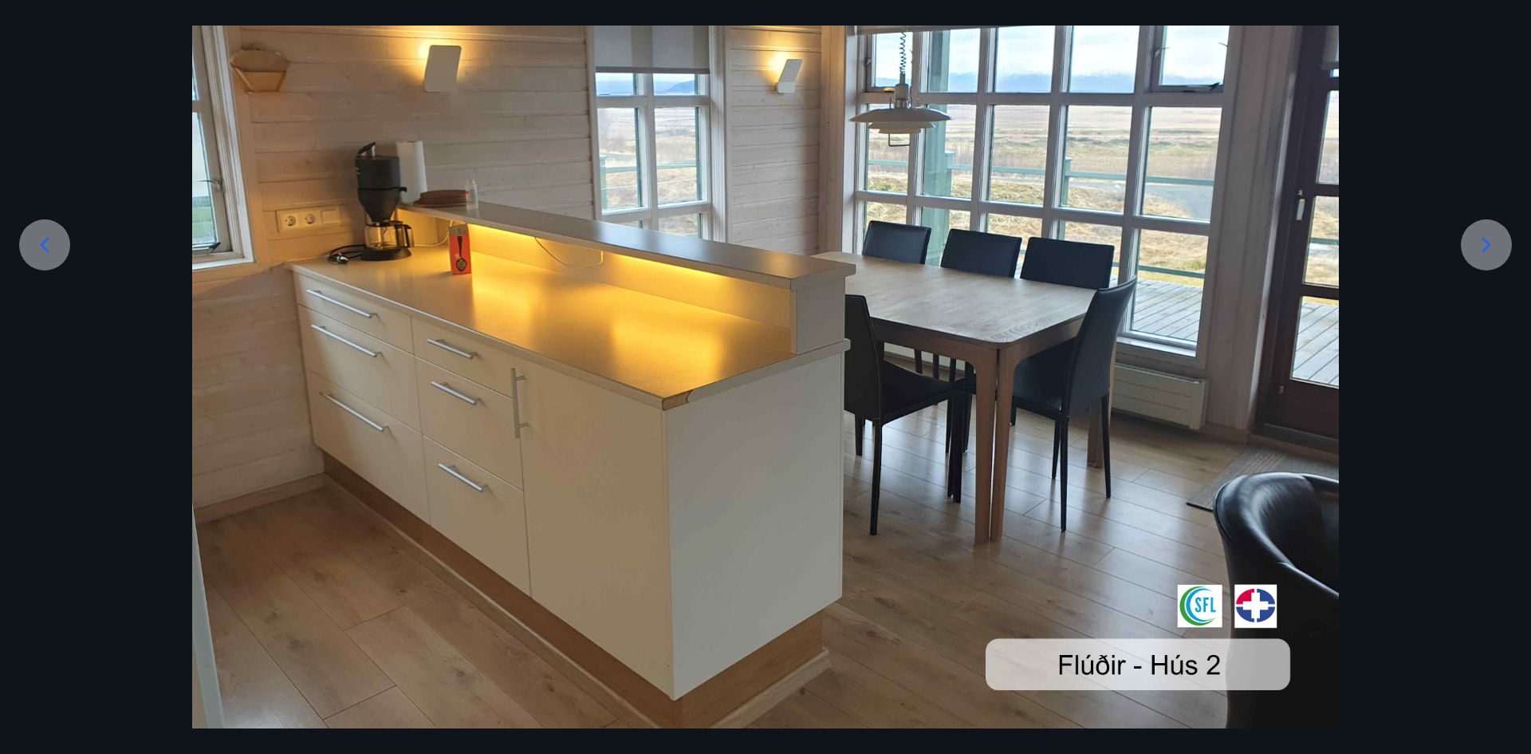
click at [1482, 250] on icon at bounding box center [1487, 245] width 26 height 26
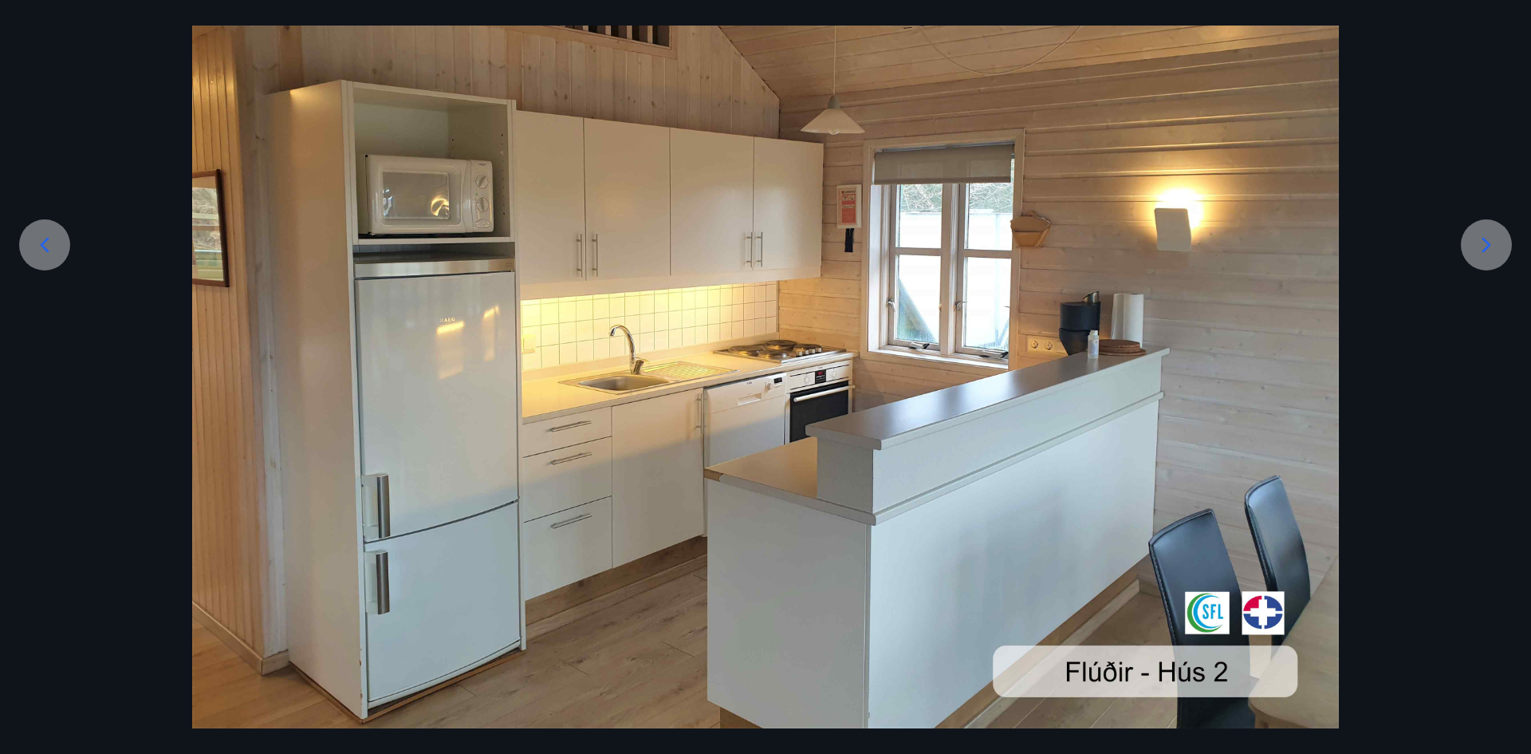
click at [1482, 250] on icon at bounding box center [1487, 245] width 26 height 26
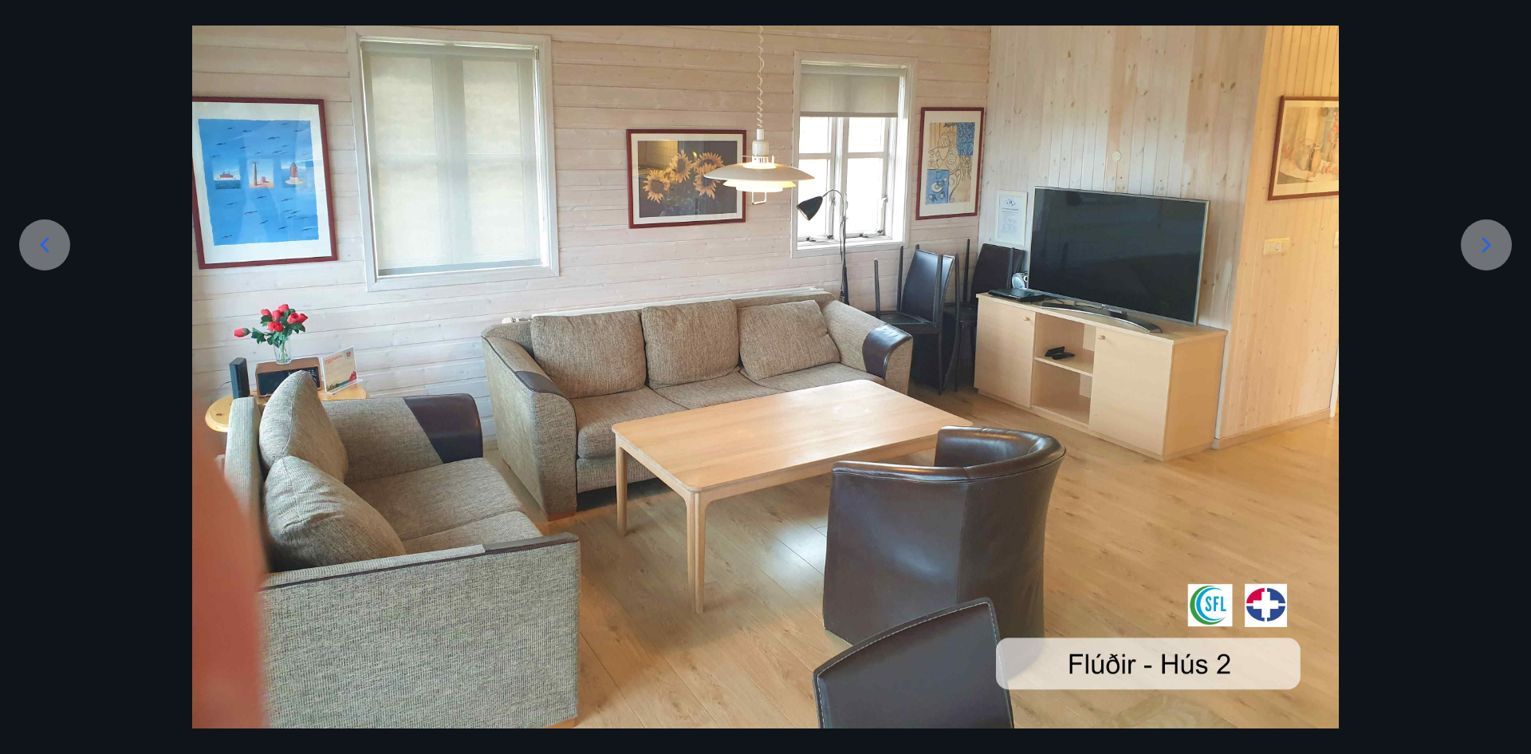
click at [1476, 256] on icon at bounding box center [1487, 245] width 26 height 26
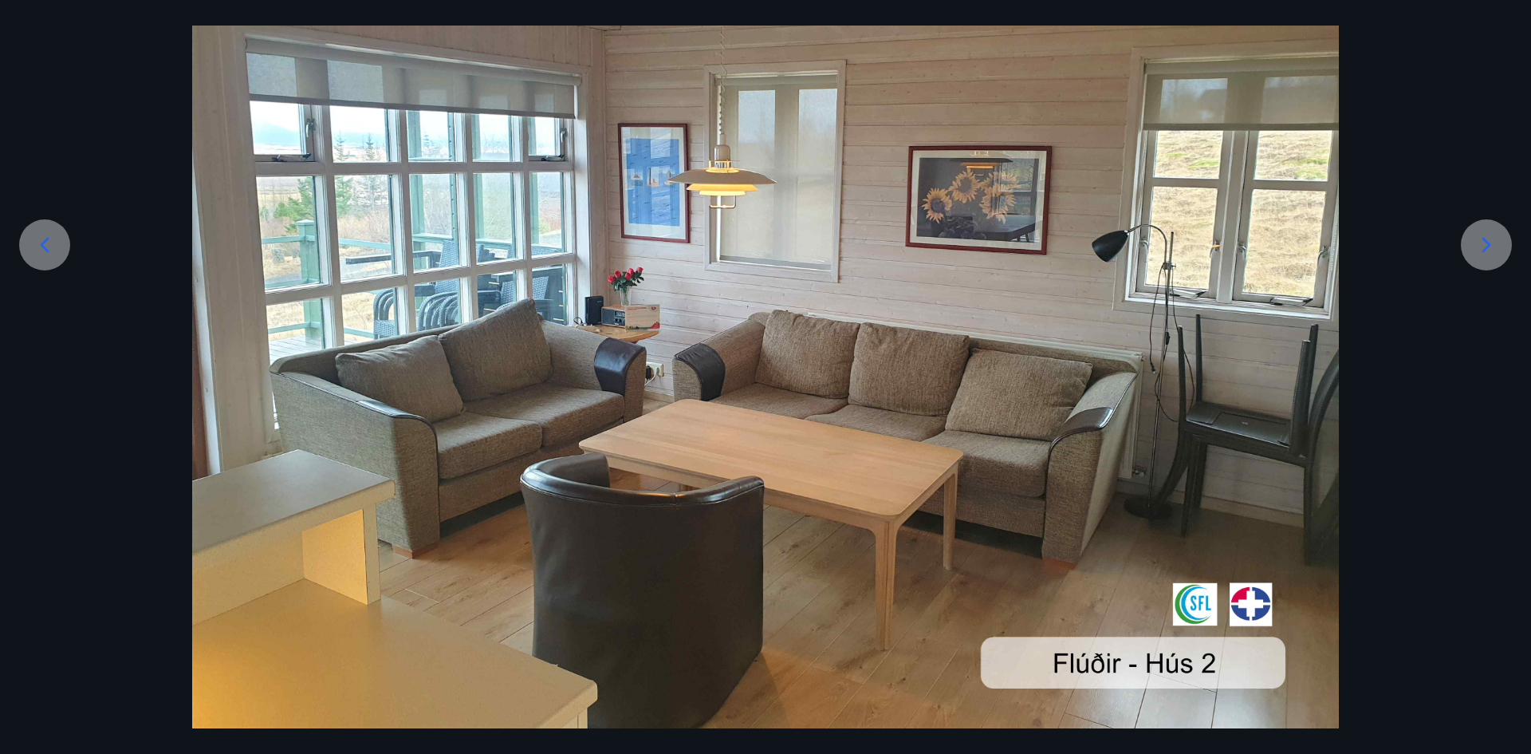
click at [1476, 256] on icon at bounding box center [1487, 245] width 26 height 26
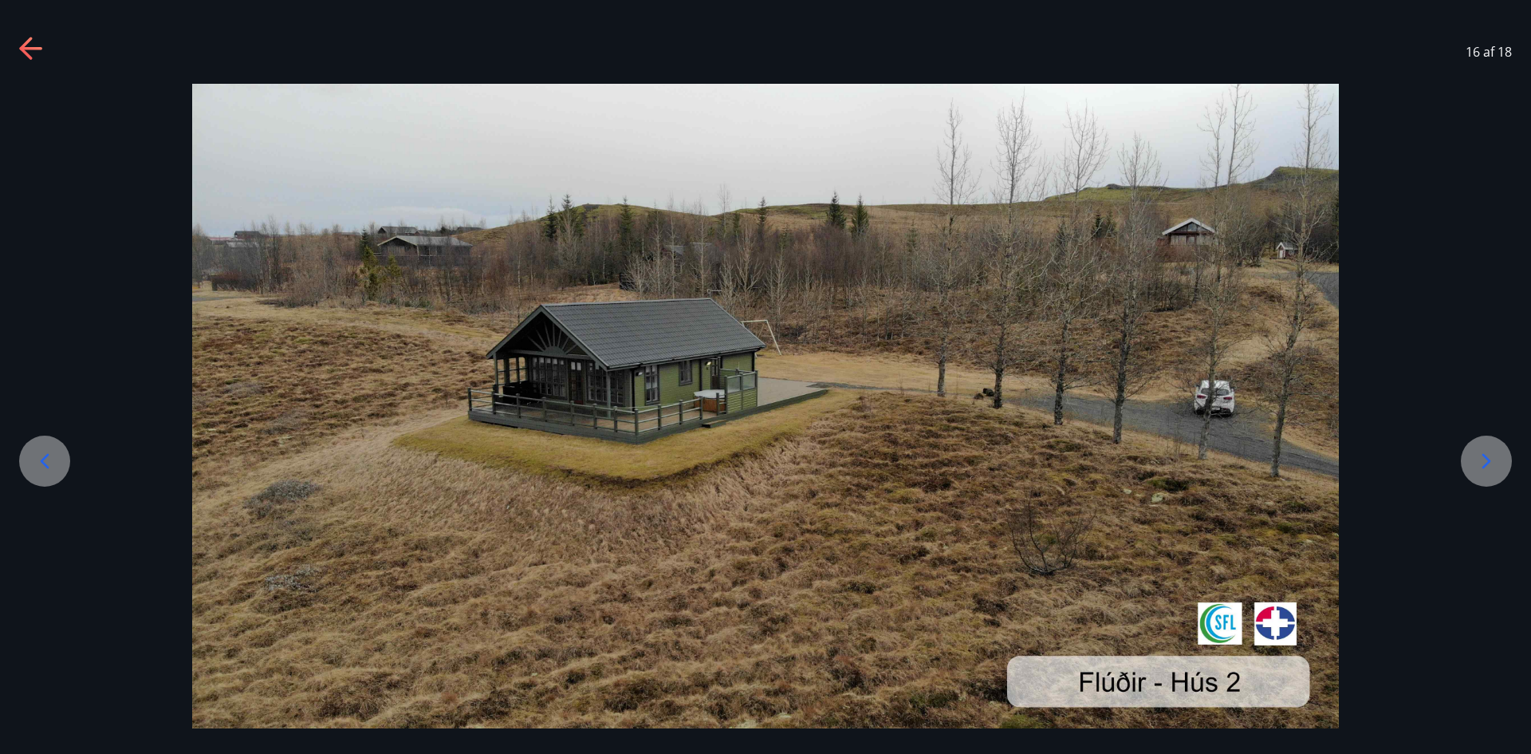
scroll to position [6, 0]
click at [1482, 432] on div at bounding box center [765, 406] width 1531 height 644
click at [1483, 446] on div at bounding box center [1486, 460] width 51 height 51
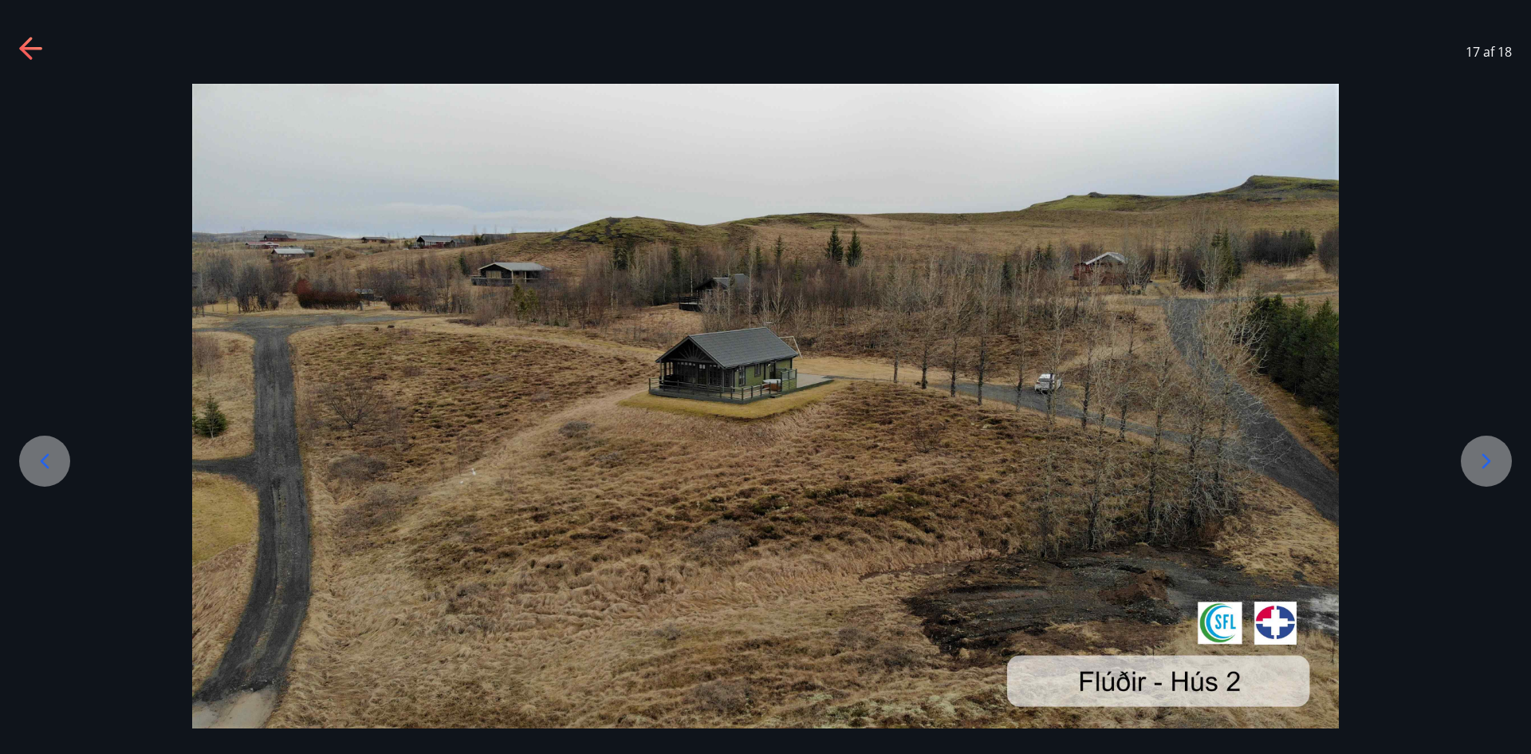
click at [1476, 462] on icon at bounding box center [1487, 461] width 26 height 26
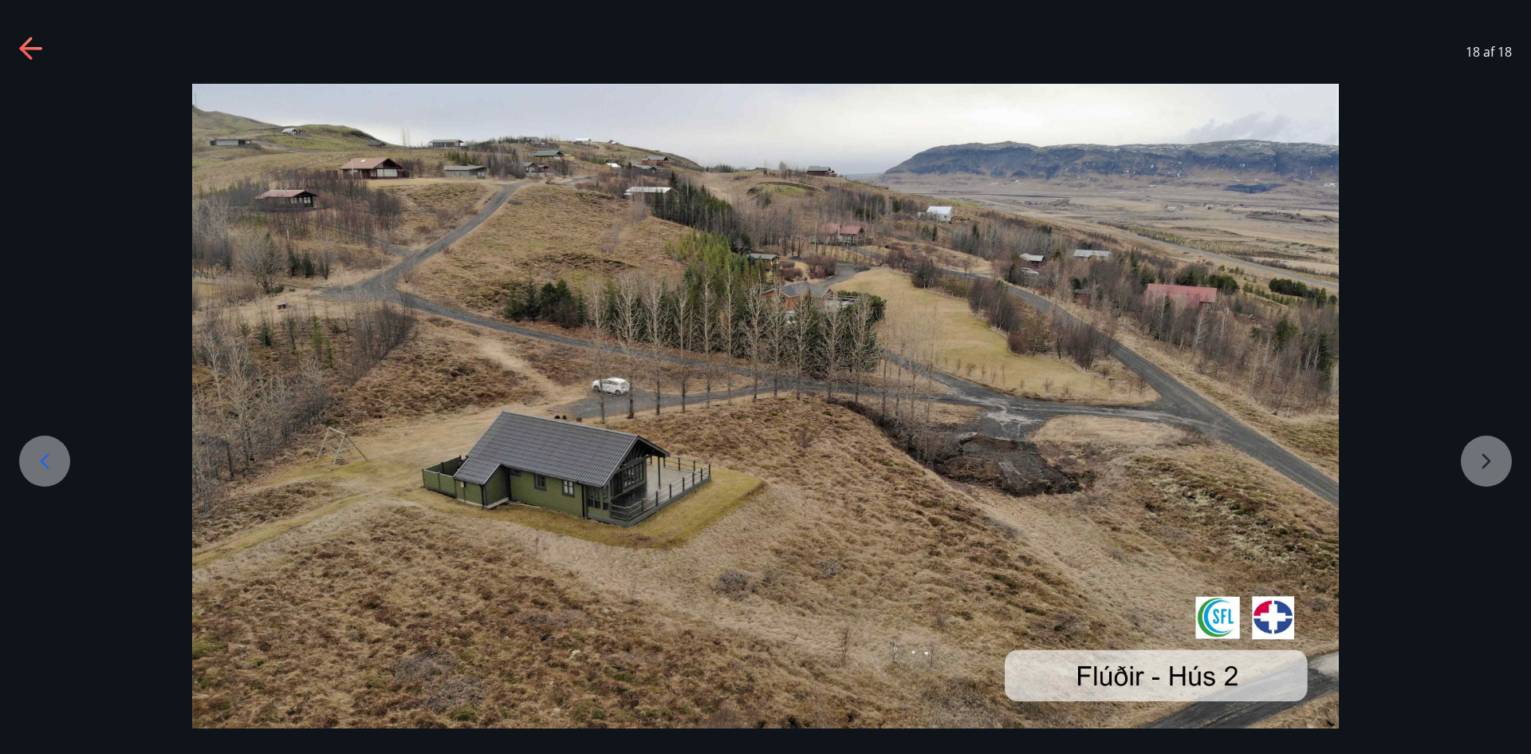
click at [26, 47] on icon at bounding box center [30, 48] width 22 height 3
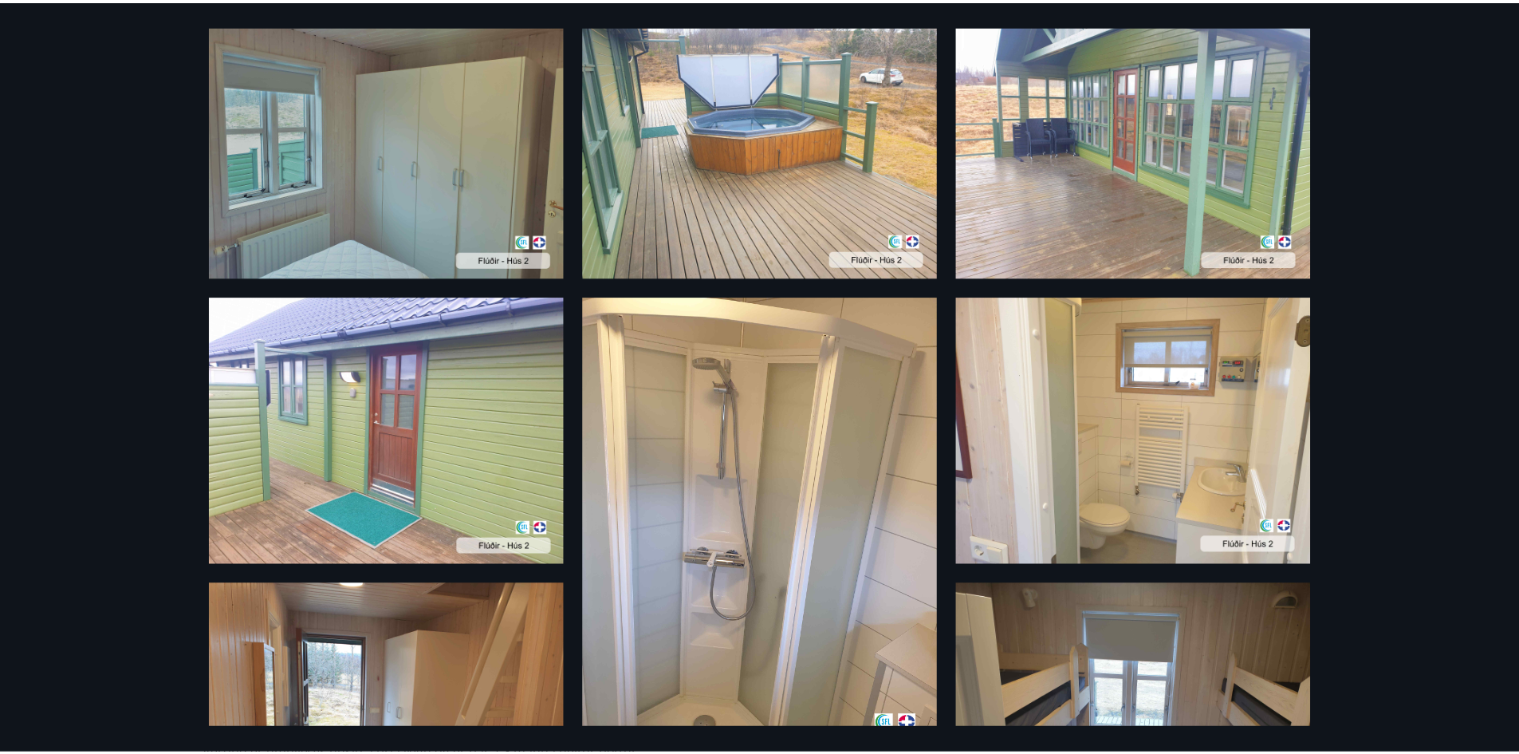
scroll to position [0, 0]
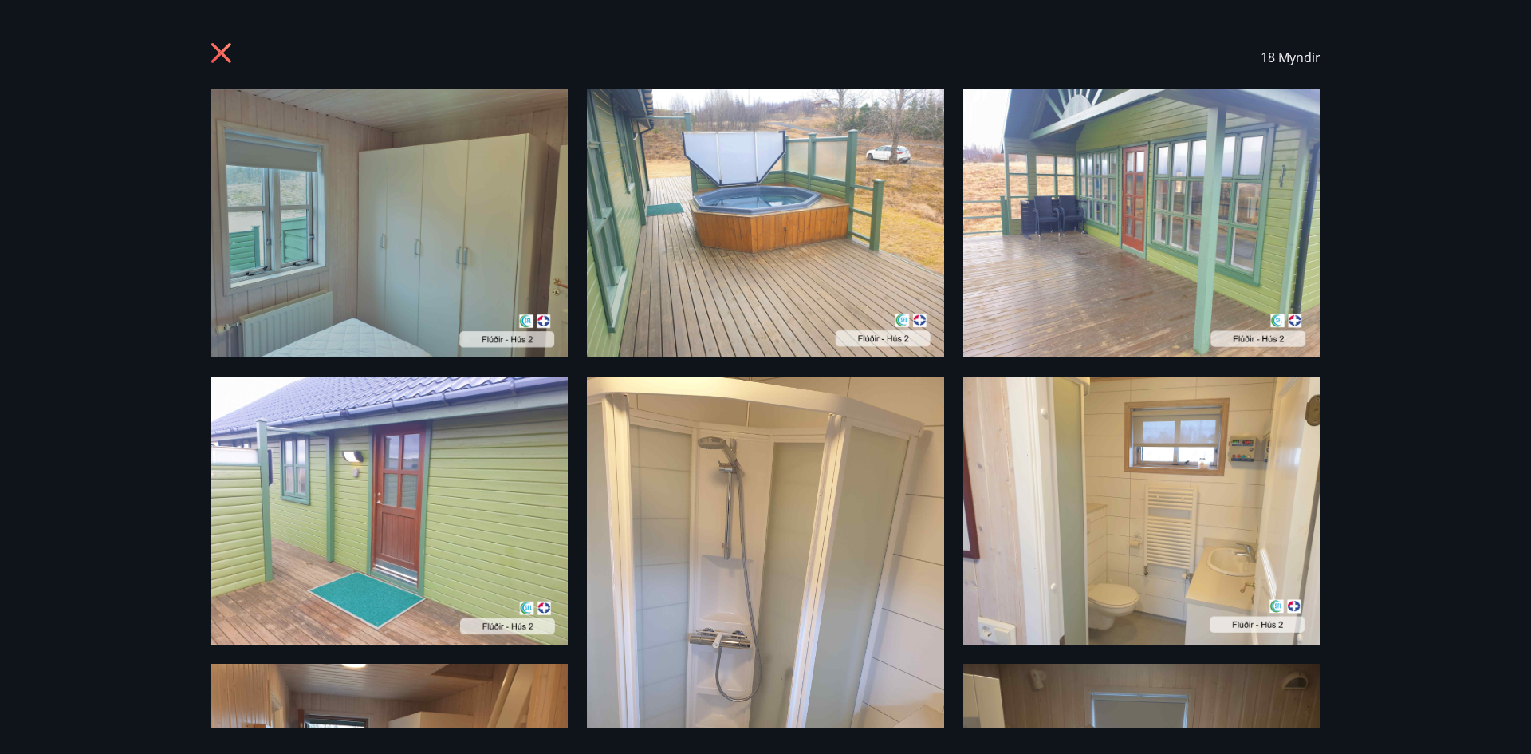
click at [215, 53] on icon at bounding box center [224, 55] width 26 height 26
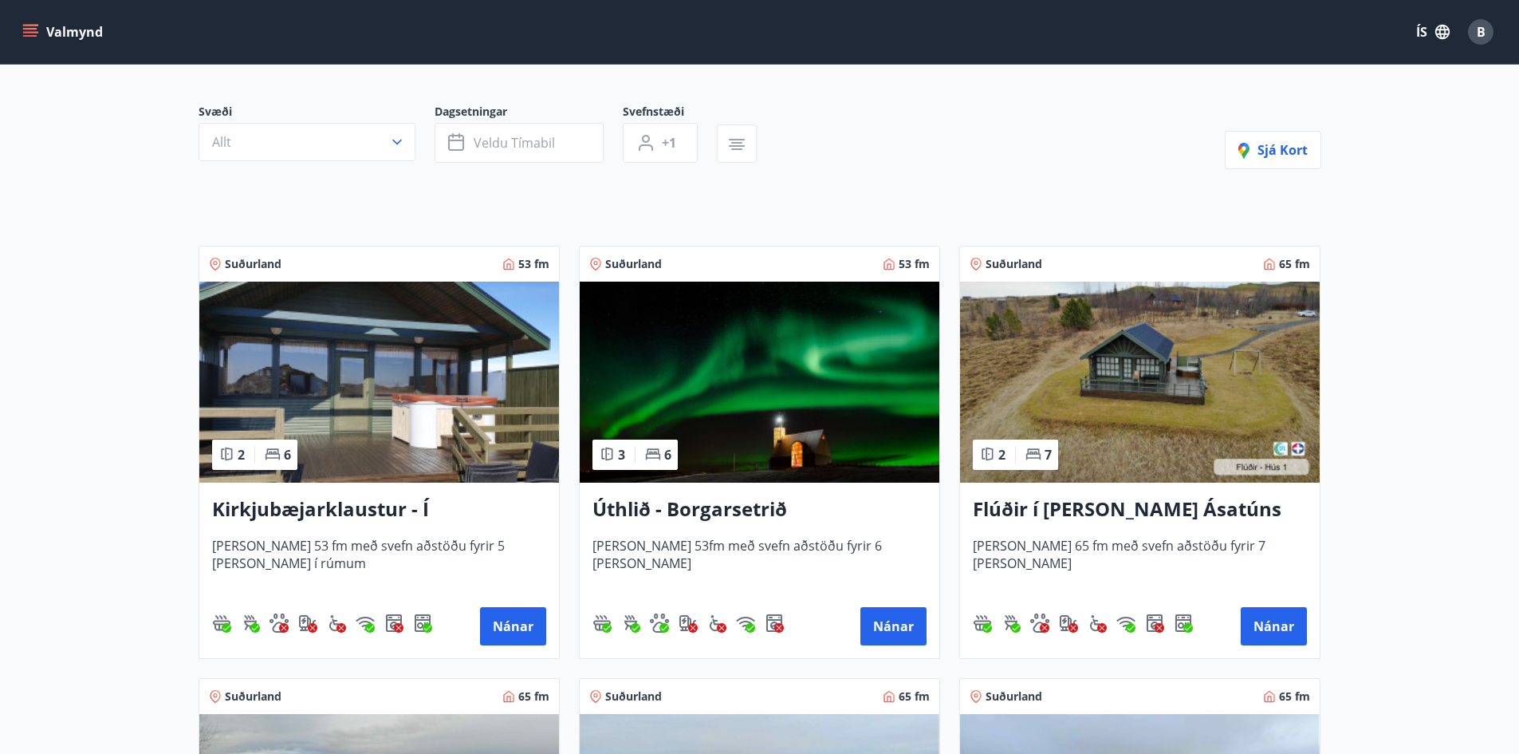
scroll to position [160, 0]
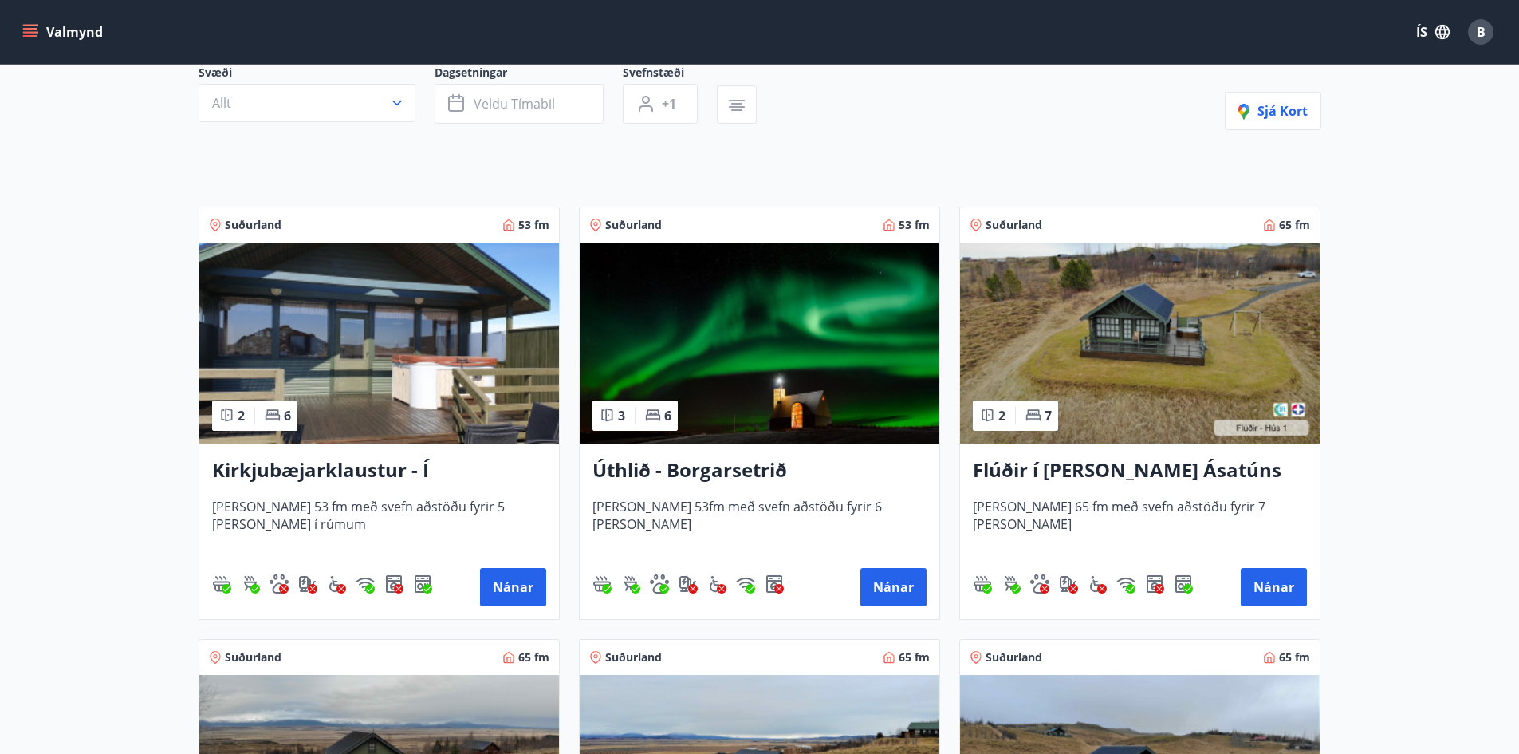
click at [672, 466] on h3 "Úthlið - Borgarsetrið" at bounding box center [760, 470] width 334 height 29
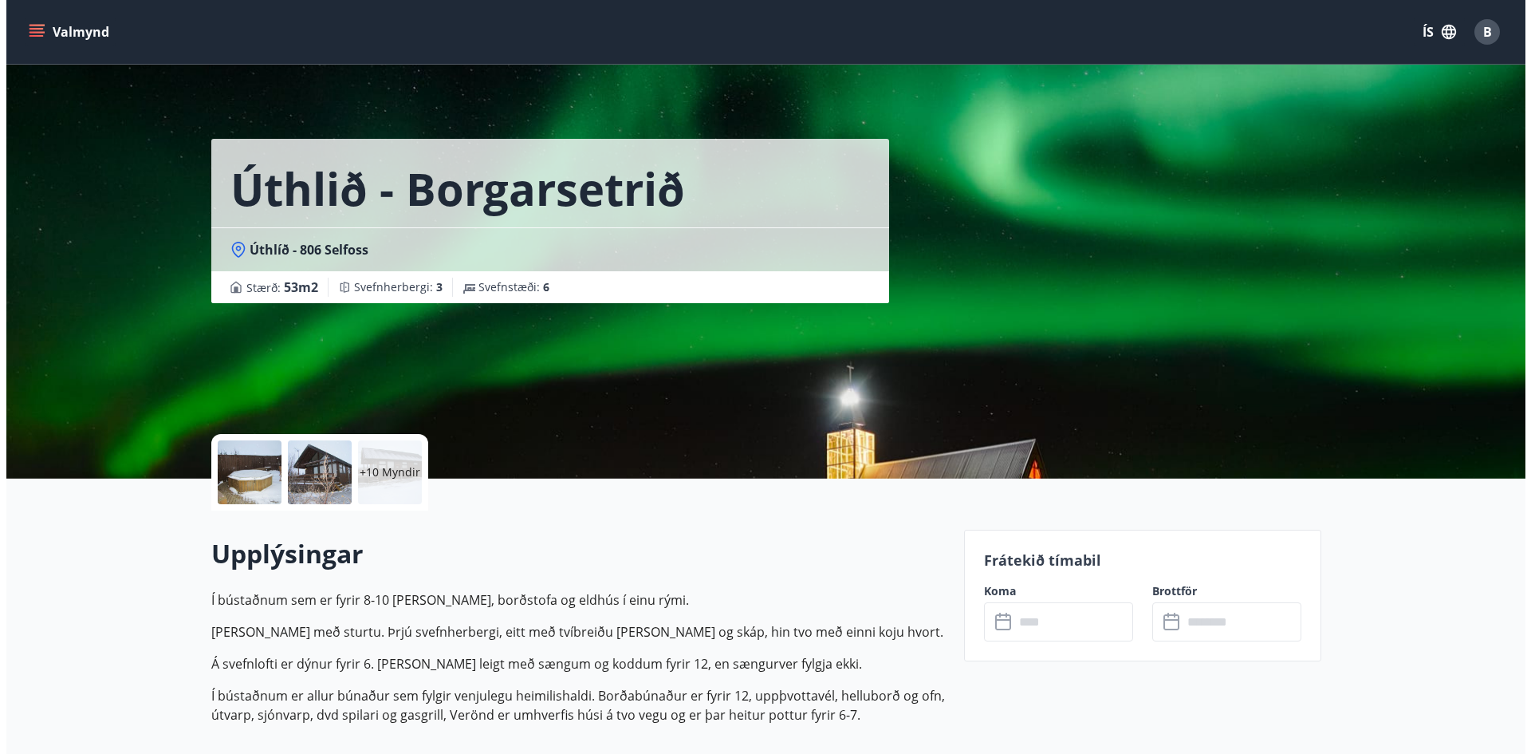
scroll to position [80, 0]
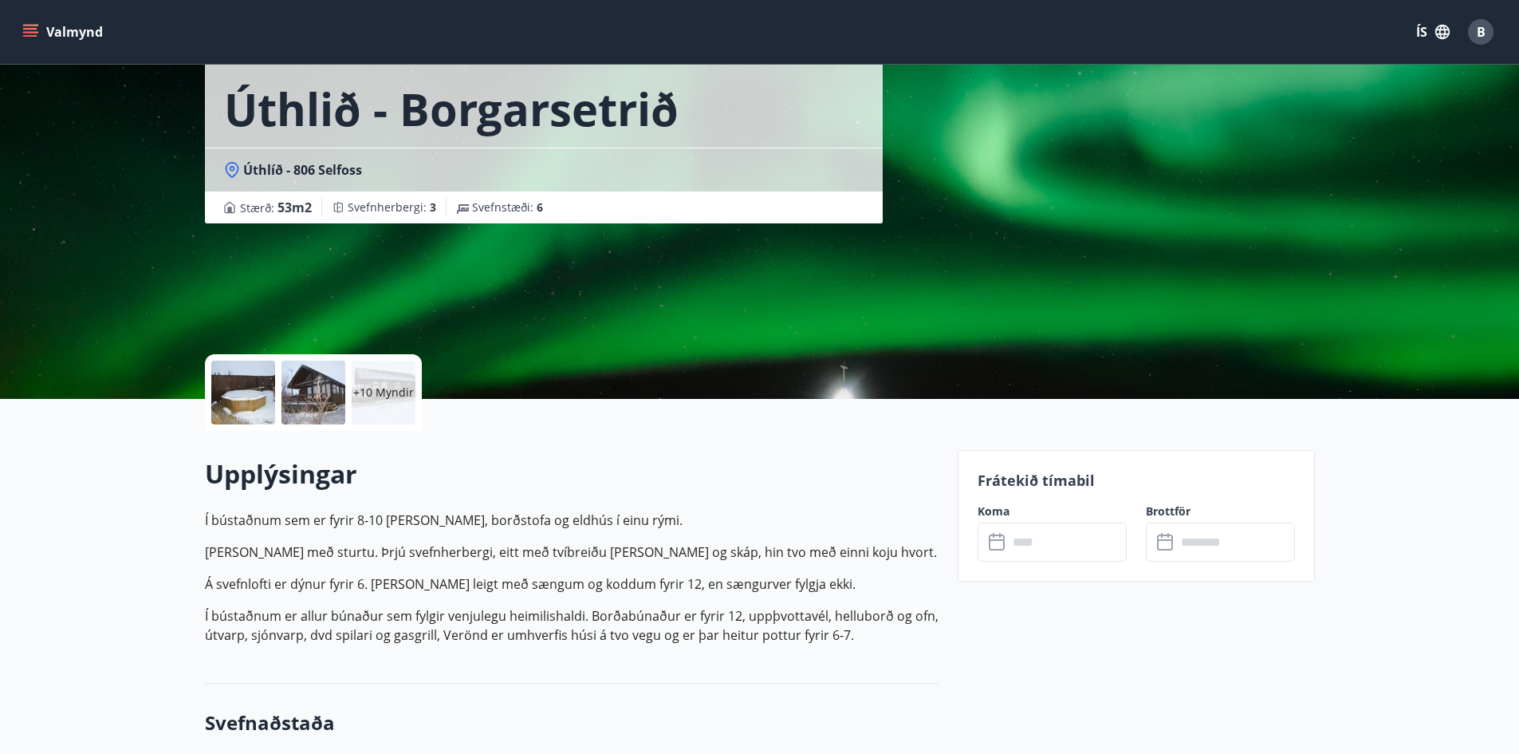
click at [253, 396] on div at bounding box center [243, 393] width 64 height 64
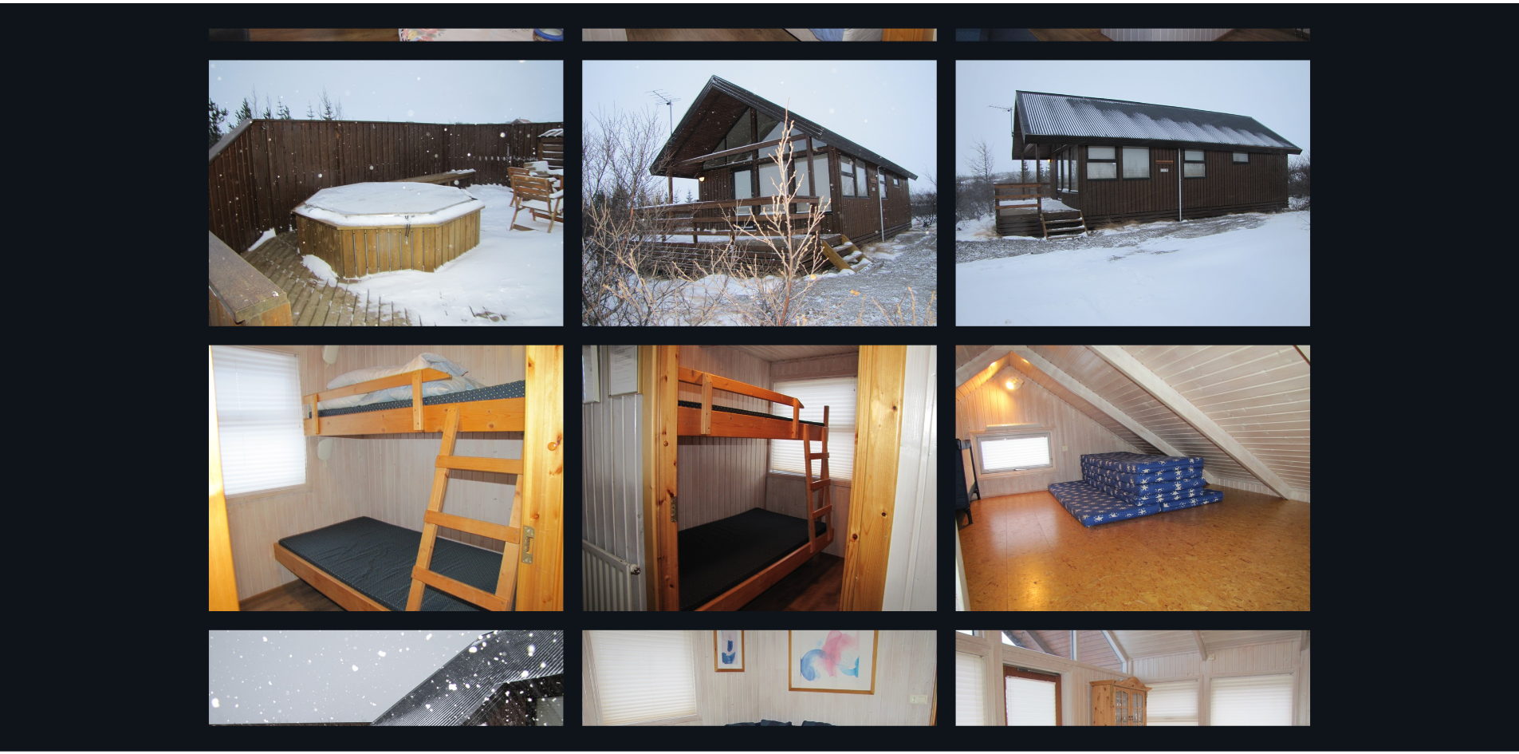
scroll to position [0, 0]
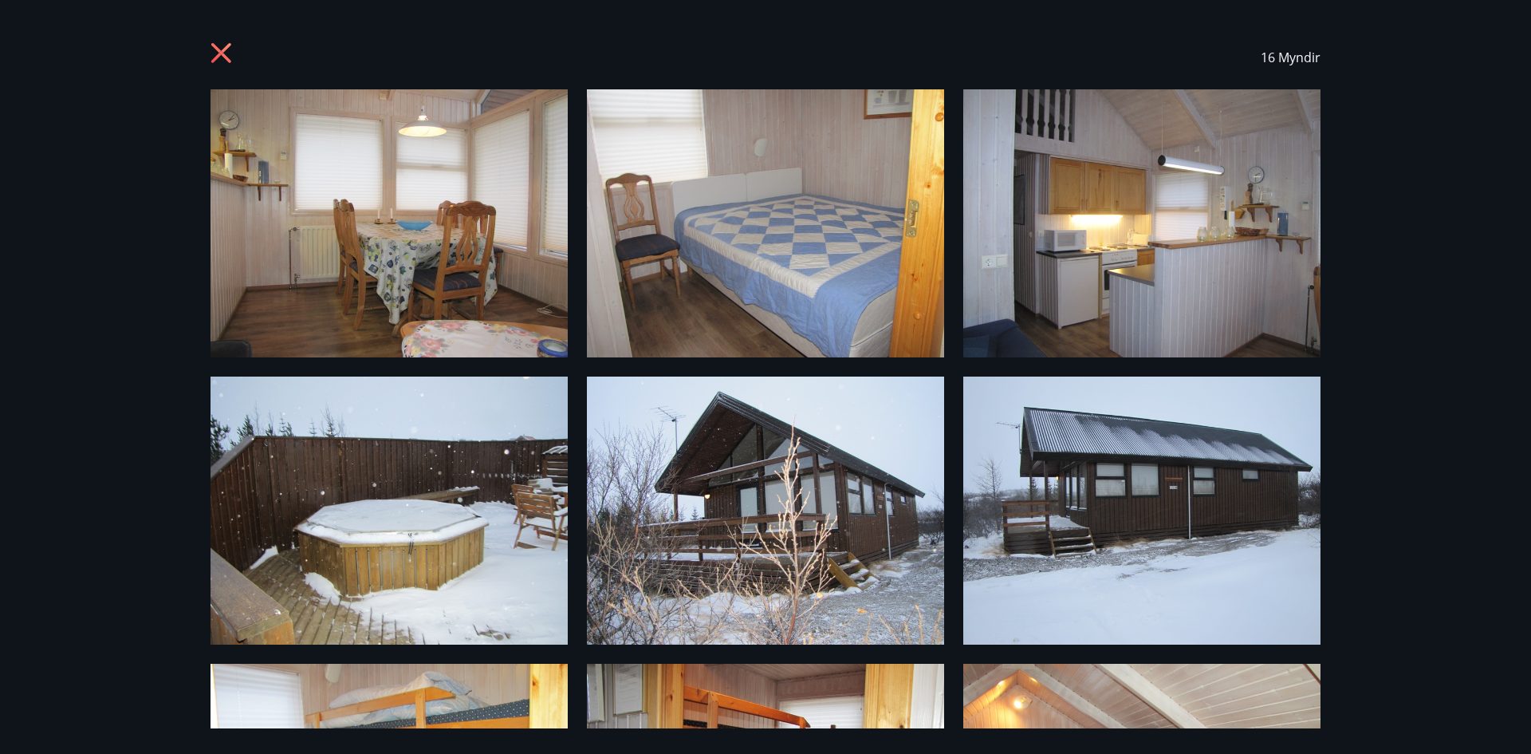
click at [211, 53] on icon at bounding box center [224, 55] width 26 height 26
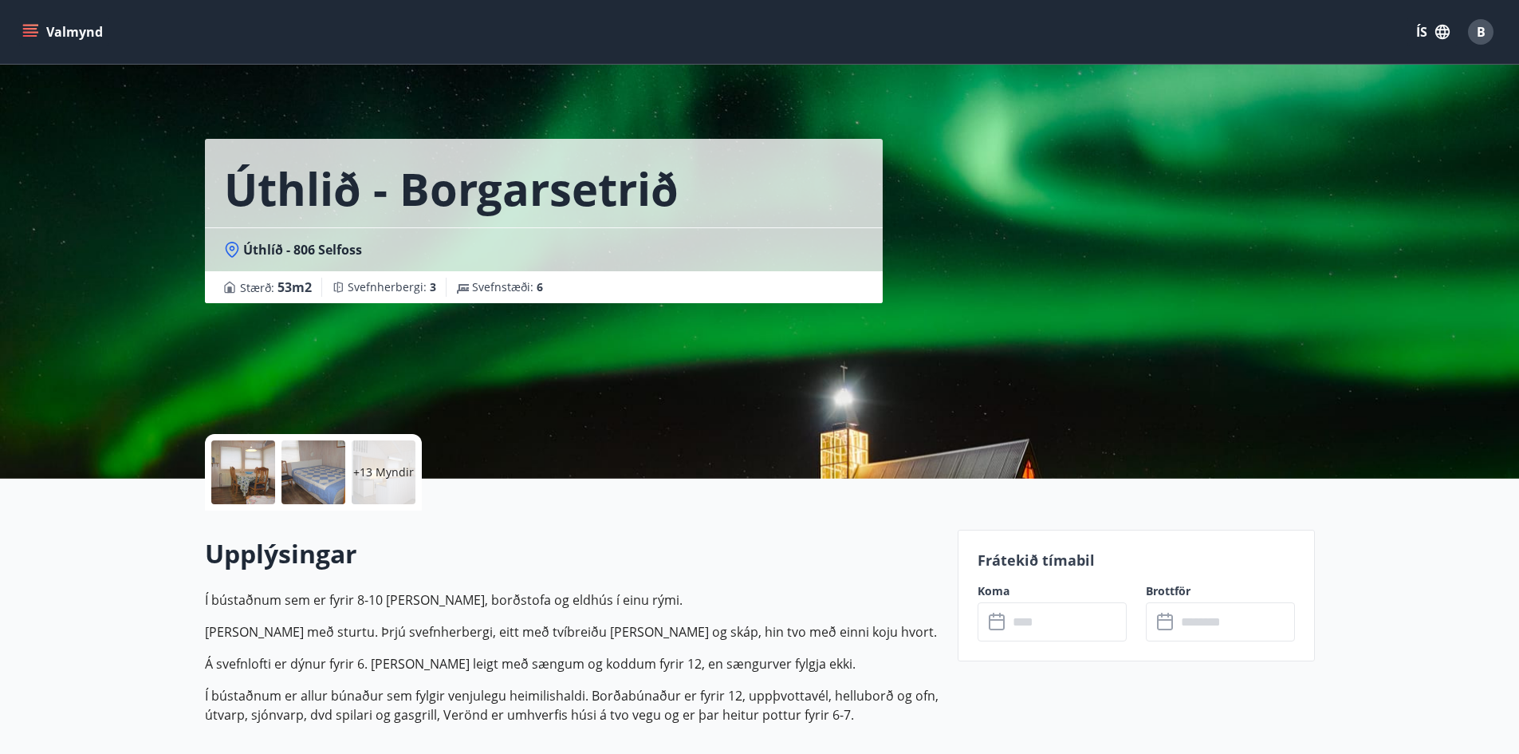
click at [30, 30] on icon "menu" at bounding box center [30, 32] width 16 height 16
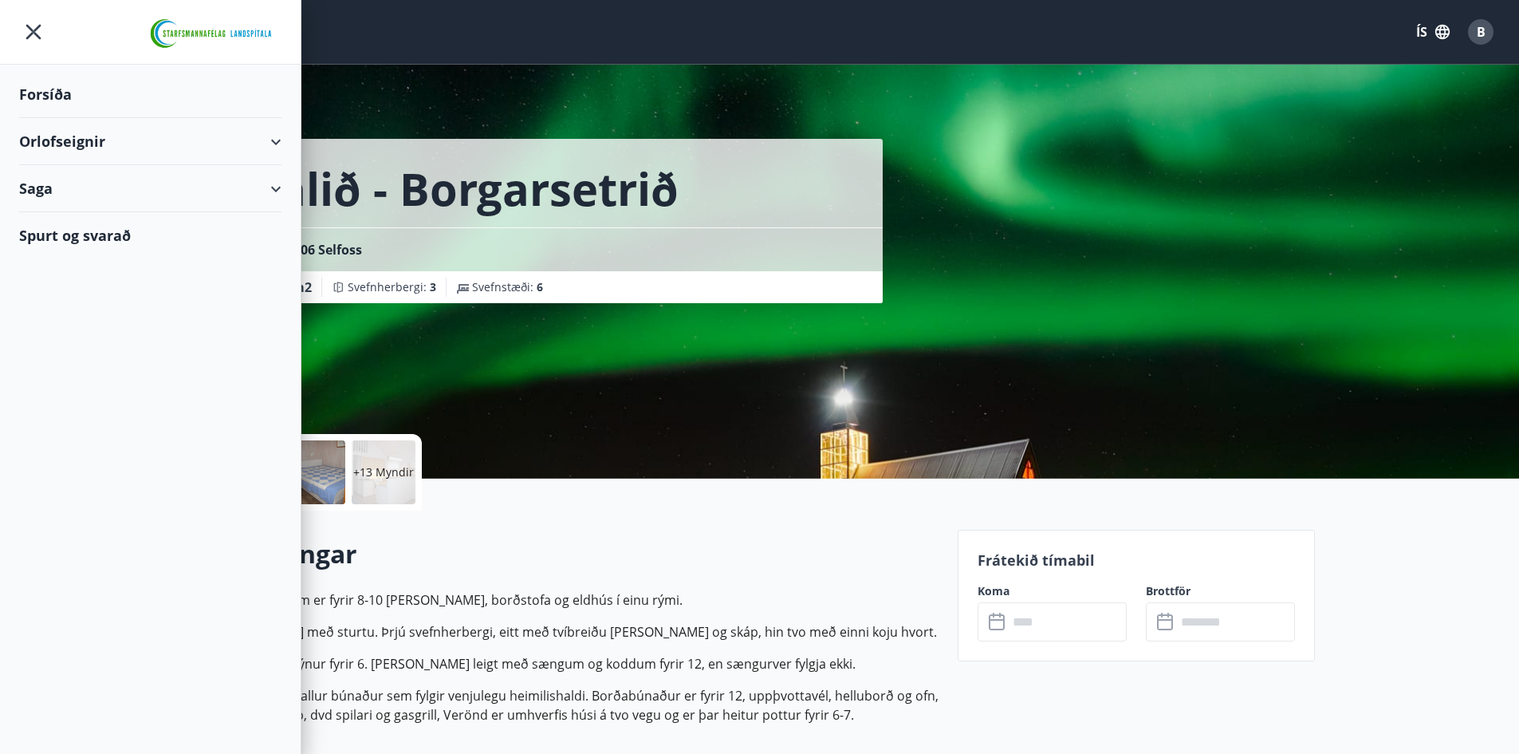
click at [272, 144] on div "Orlofseignir" at bounding box center [150, 141] width 262 height 47
click at [61, 180] on div "Framboð" at bounding box center [150, 181] width 237 height 33
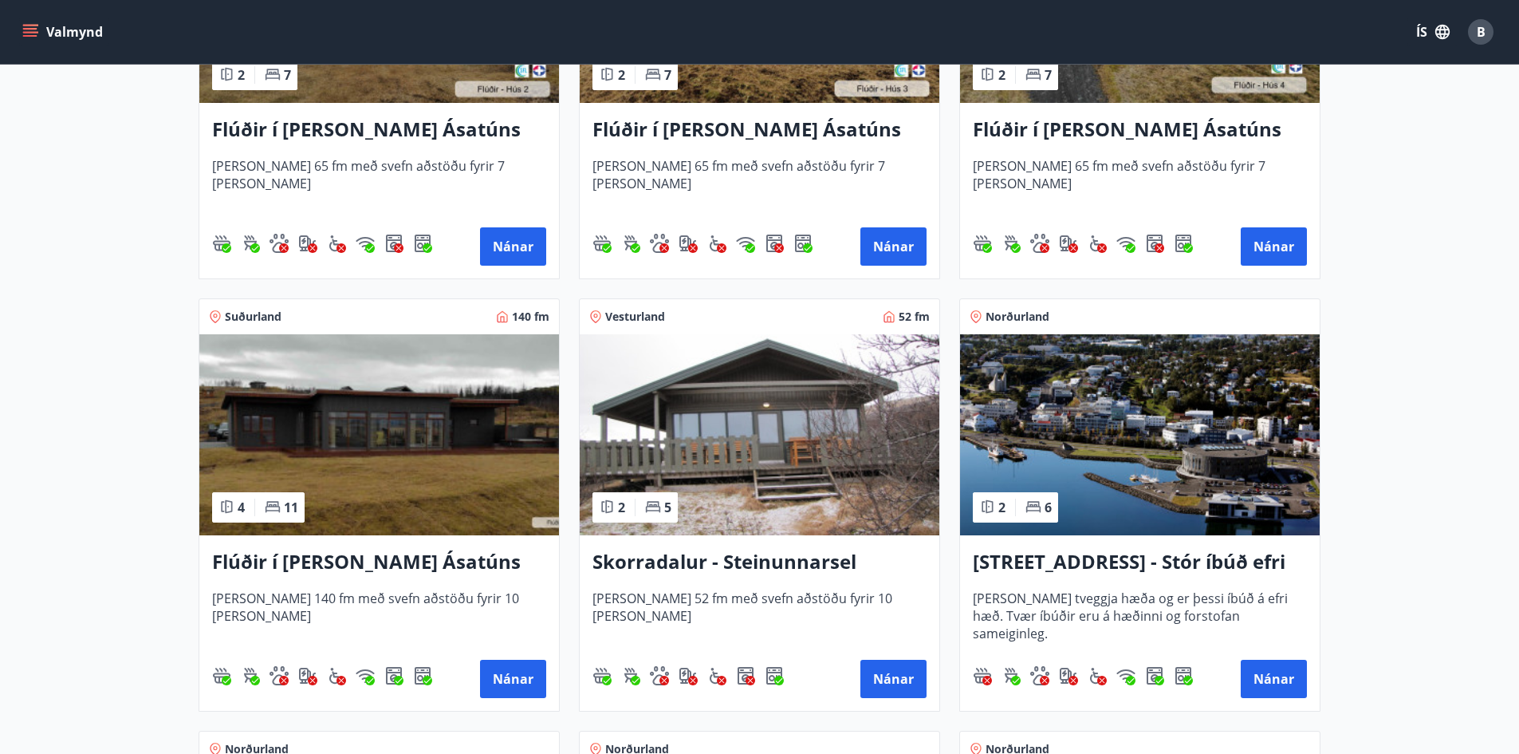
scroll to position [957, 0]
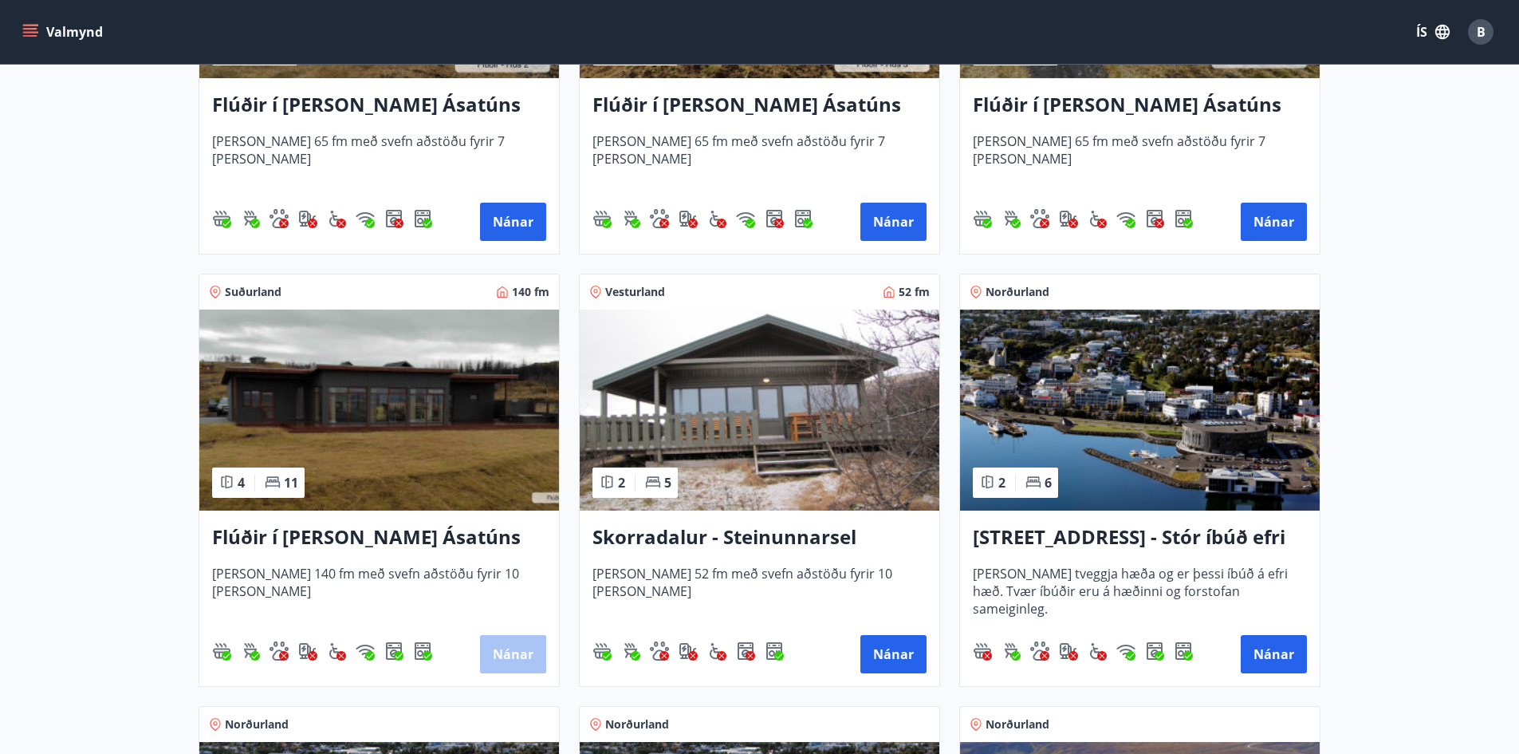
click at [500, 645] on button "Nánar" at bounding box center [513, 654] width 66 height 38
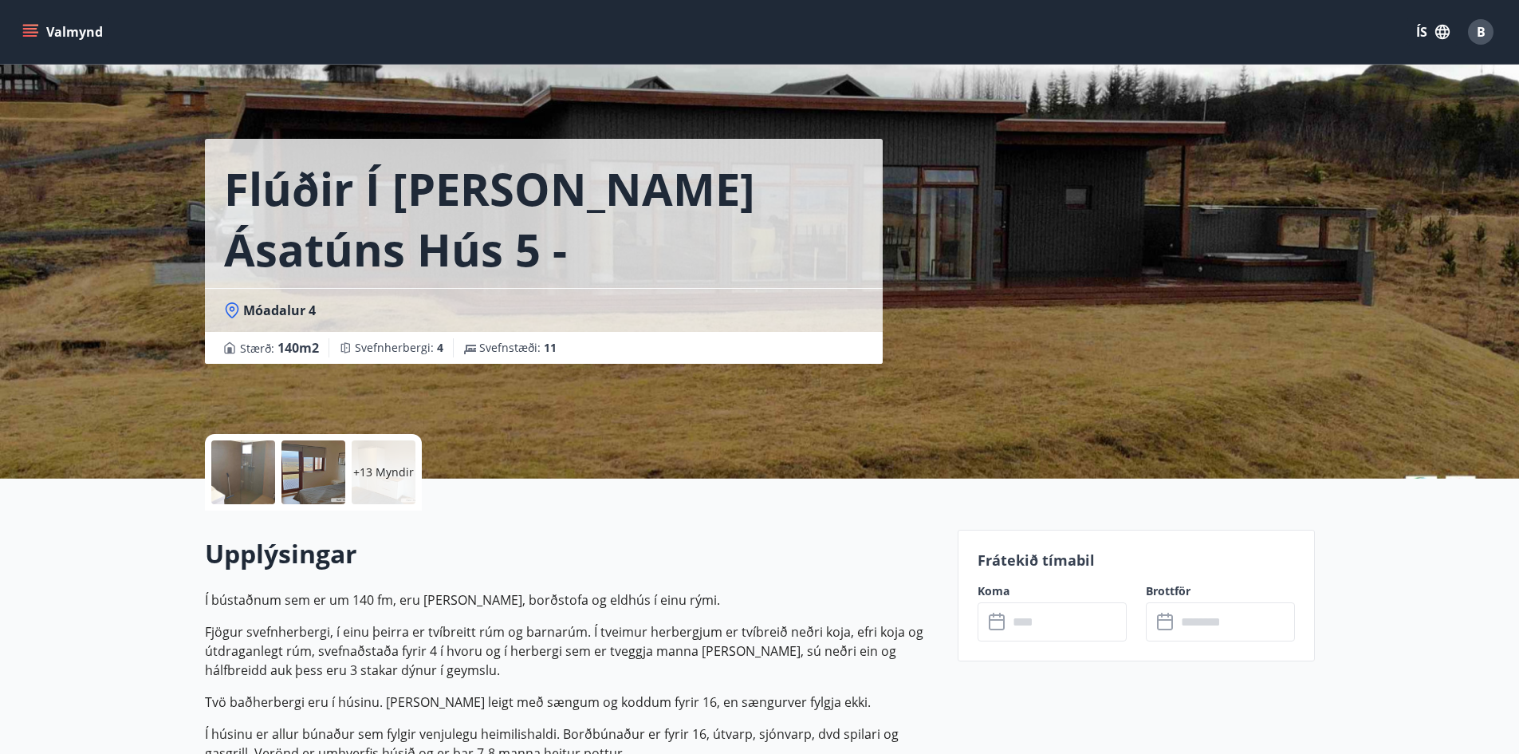
click at [396, 469] on p "+13 Myndir" at bounding box center [383, 472] width 61 height 16
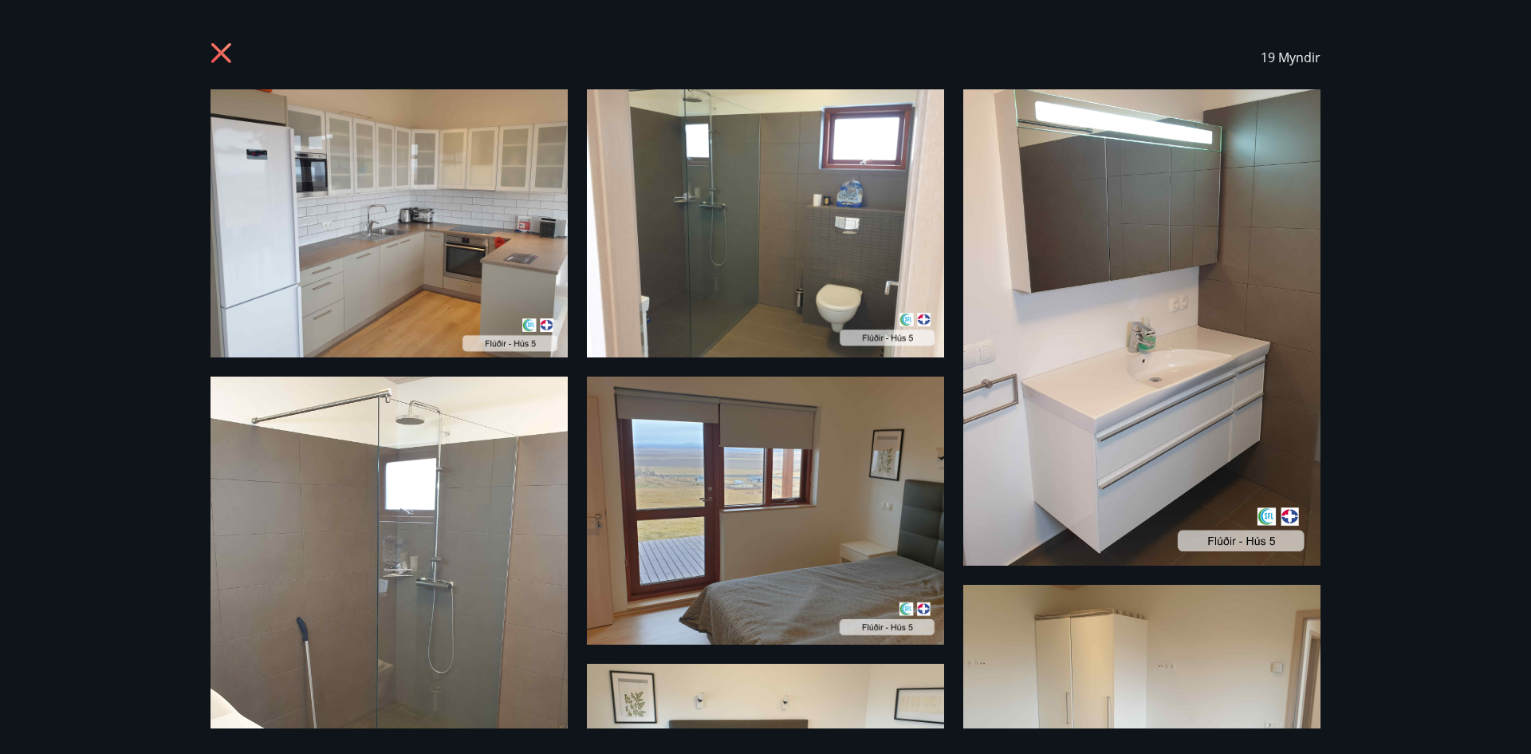
click at [219, 53] on icon at bounding box center [224, 55] width 26 height 26
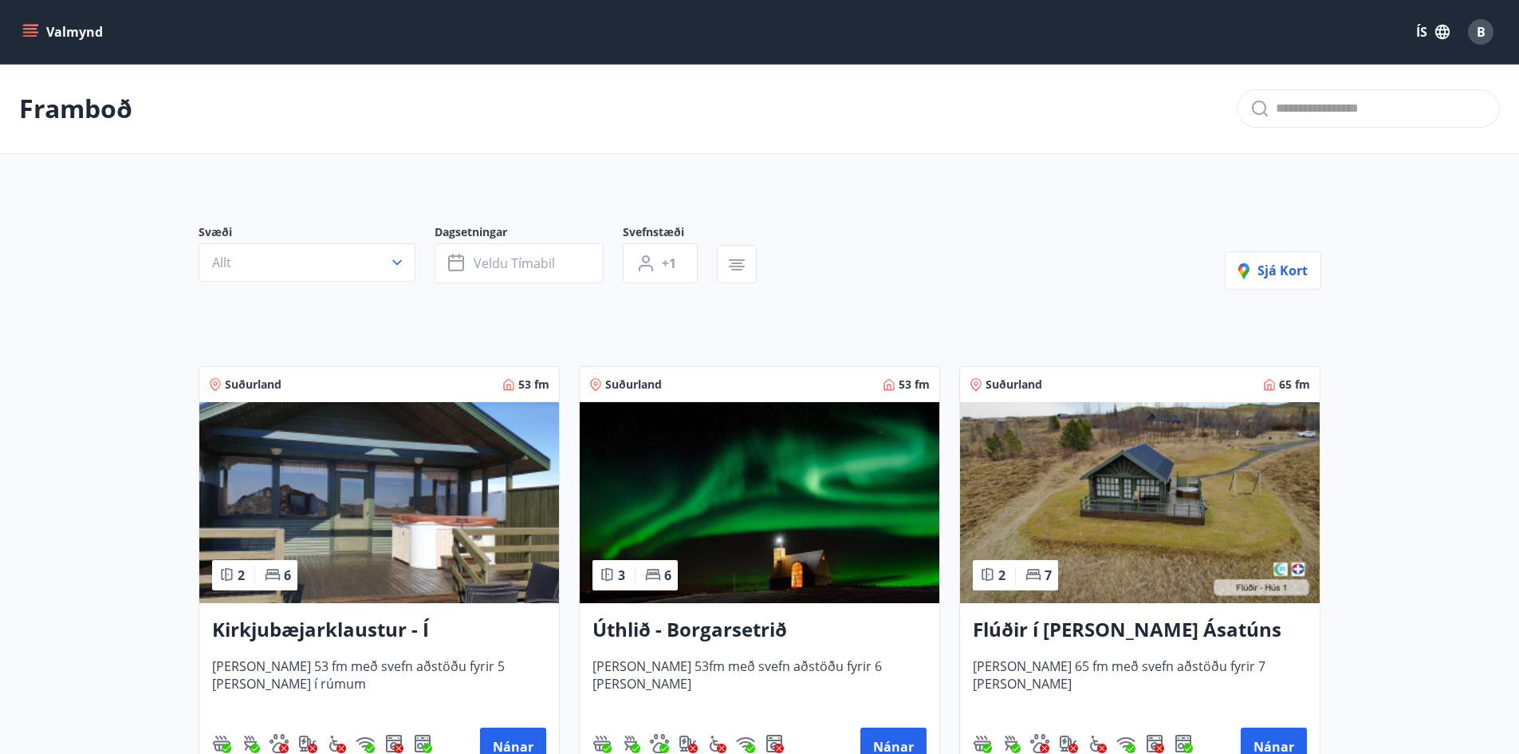
scroll to position [160, 0]
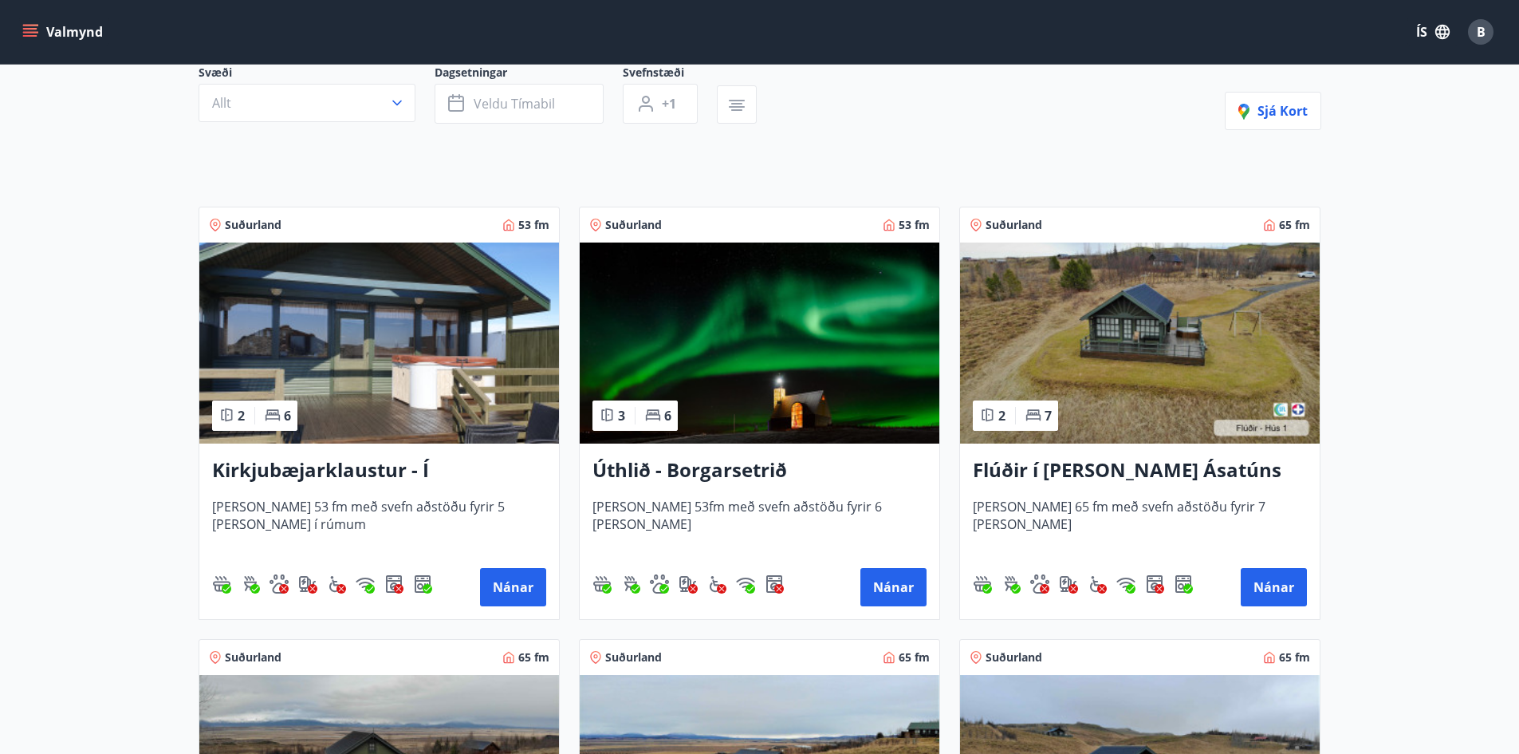
click at [1115, 510] on span "Húsið er 65 fm með svefn aðstöðu fyrir 7 manns" at bounding box center [1140, 524] width 334 height 53
